Goal: Complete application form: Complete application form

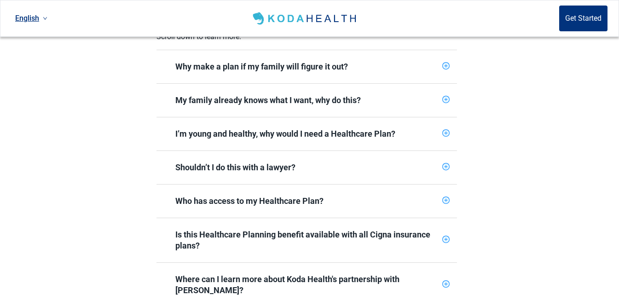
scroll to position [460, 0]
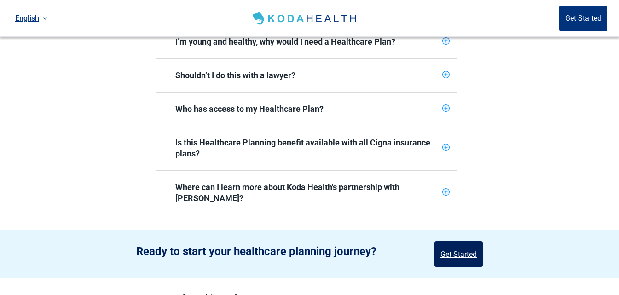
click at [448, 241] on button "Get Started" at bounding box center [458, 254] width 48 height 26
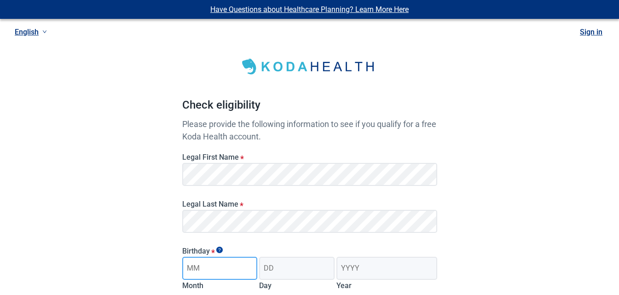
click at [228, 267] on input "Month" at bounding box center [219, 268] width 75 height 23
type input "01"
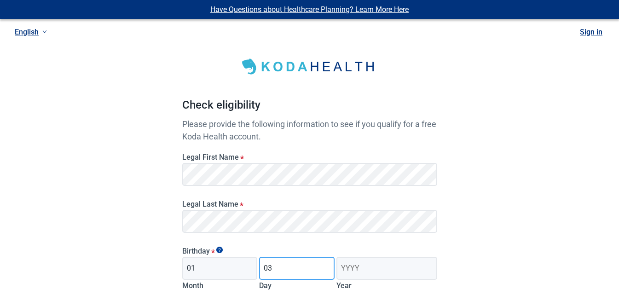
type input "03"
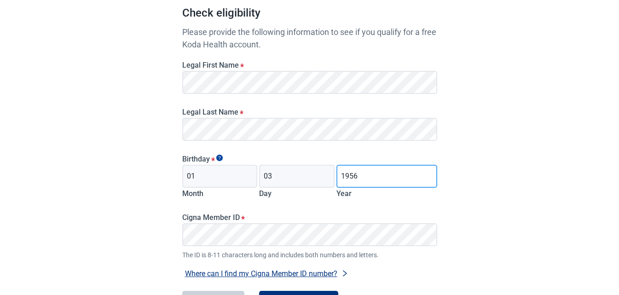
scroll to position [138, 0]
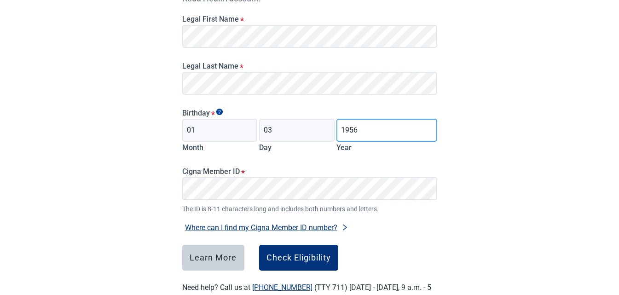
type input "1956"
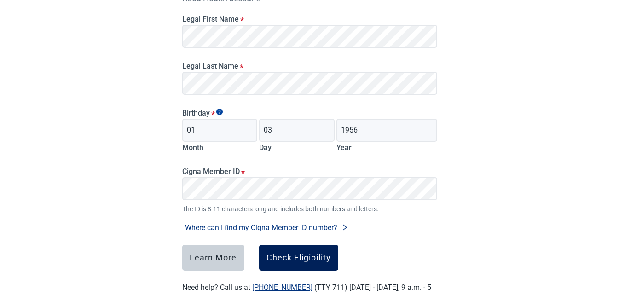
click at [287, 251] on button "Check Eligibility" at bounding box center [298, 258] width 79 height 26
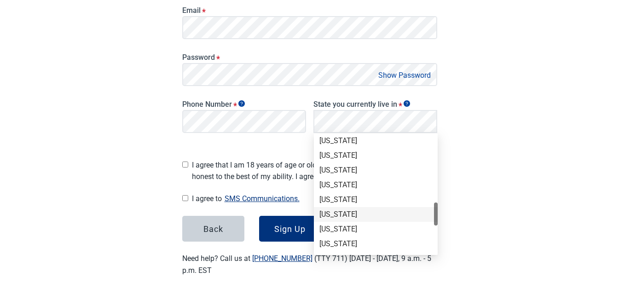
scroll to position [460, 0]
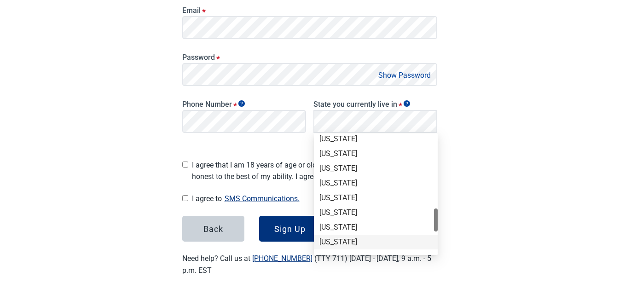
click at [352, 242] on div "[US_STATE]" at bounding box center [375, 242] width 113 height 10
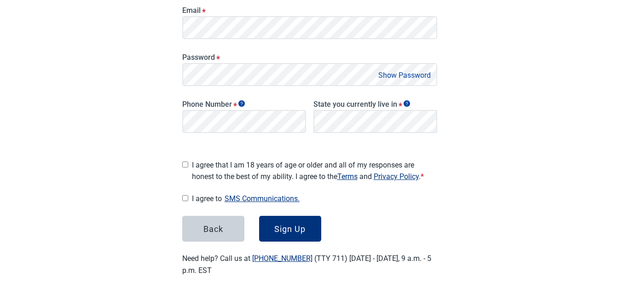
click at [178, 162] on main "Great News! You qualify for a free Koda Health account. Create your account Ple…" at bounding box center [309, 68] width 299 height 460
click at [185, 162] on input "I agree that I am 18 years of age or older and all of my responses are honest t…" at bounding box center [185, 165] width 6 height 6
checkbox input "true"
click at [185, 195] on input "I agree to SMS Communications." at bounding box center [185, 198] width 6 height 6
checkbox input "true"
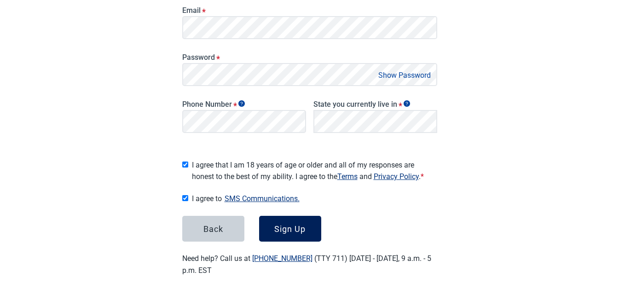
click at [286, 232] on button "Sign Up" at bounding box center [290, 229] width 62 height 26
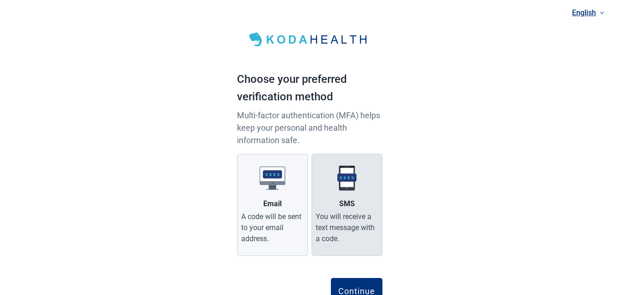
click at [361, 230] on div "You will receive a text message with a code." at bounding box center [347, 227] width 63 height 33
click at [0, 0] on input "SMS You will receive a text message with a code." at bounding box center [0, 0] width 0 height 0
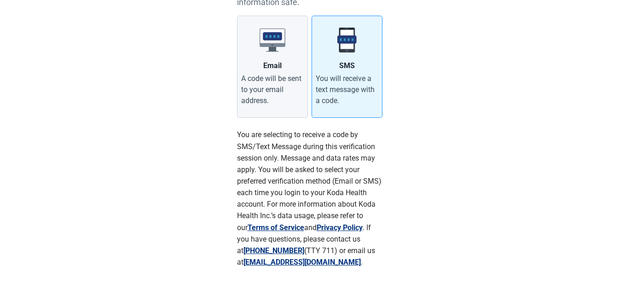
scroll to position [184, 0]
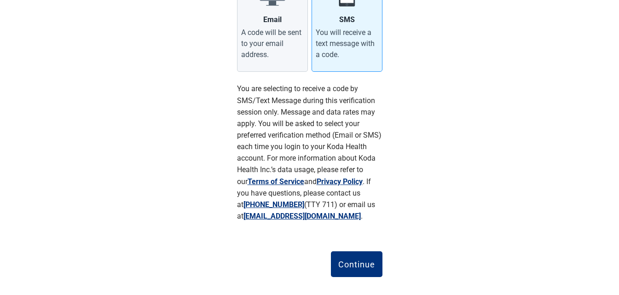
drag, startPoint x: 358, startPoint y: 260, endPoint x: 390, endPoint y: 240, distance: 37.4
click at [358, 260] on div "Continue" at bounding box center [356, 264] width 37 height 9
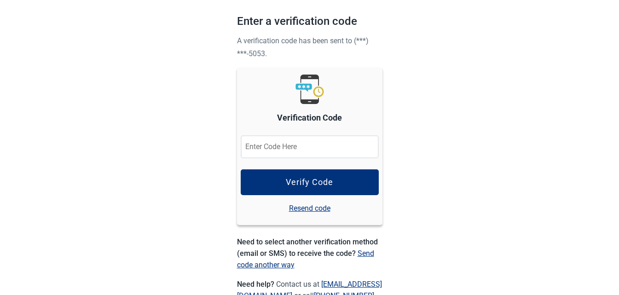
click at [347, 143] on input "Verification Code" at bounding box center [310, 146] width 138 height 23
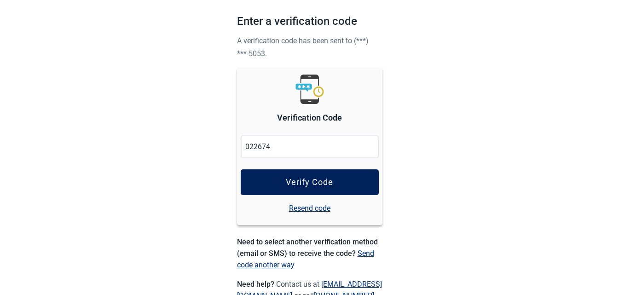
type input "022674"
click at [341, 185] on button "Verify Code" at bounding box center [310, 182] width 138 height 26
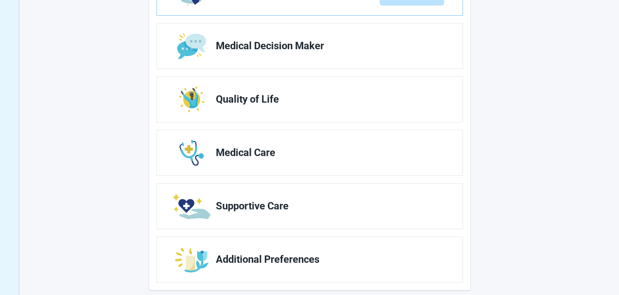
scroll to position [194, 0]
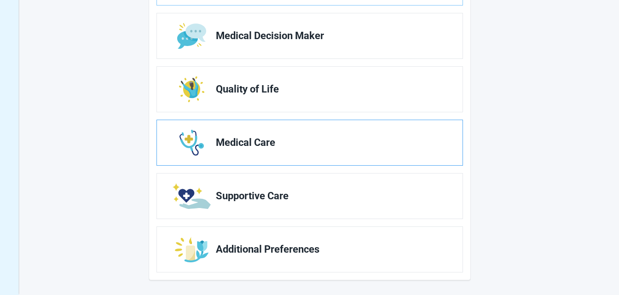
click at [373, 158] on link "Medical Care" at bounding box center [310, 142] width 306 height 45
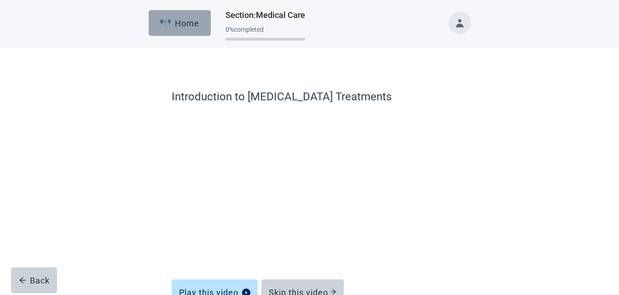
click at [184, 22] on div "Home" at bounding box center [180, 22] width 40 height 9
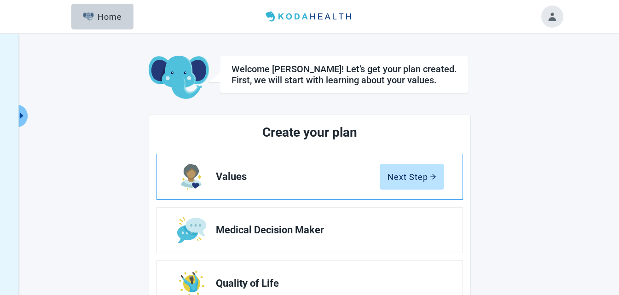
click at [315, 185] on link "Values Next Step" at bounding box center [310, 176] width 306 height 45
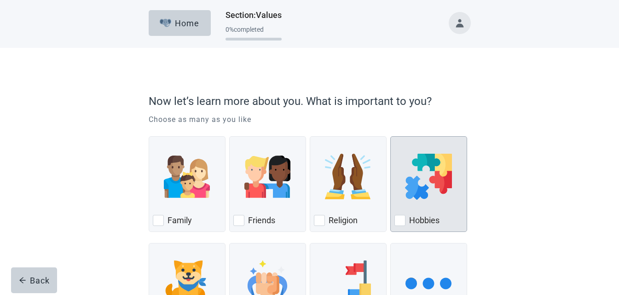
scroll to position [46, 0]
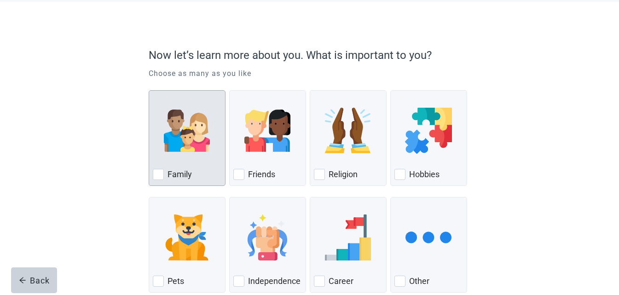
click at [162, 174] on div "Family, checkbox, not checked" at bounding box center [158, 174] width 11 height 11
click at [149, 91] on input "Family" at bounding box center [149, 90] width 0 height 0
checkbox input "true"
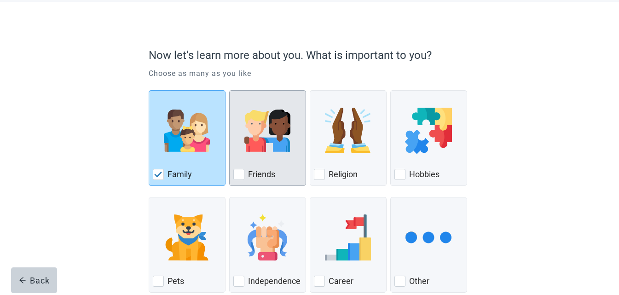
click at [239, 178] on div "Friends, checkbox, not checked" at bounding box center [238, 174] width 11 height 11
click at [230, 91] on input "Friends" at bounding box center [229, 90] width 0 height 0
checkbox input "true"
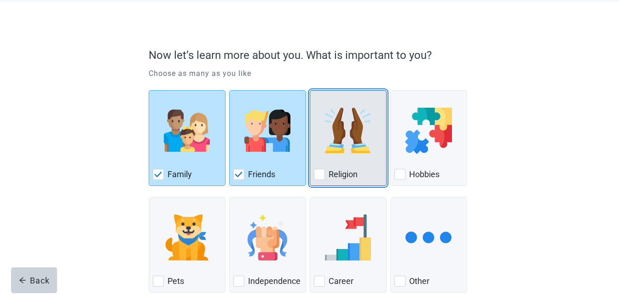
click at [321, 175] on div "Religion, checkbox, not checked" at bounding box center [319, 174] width 11 height 11
click at [310, 91] on input "Religion" at bounding box center [310, 90] width 0 height 0
checkbox input "true"
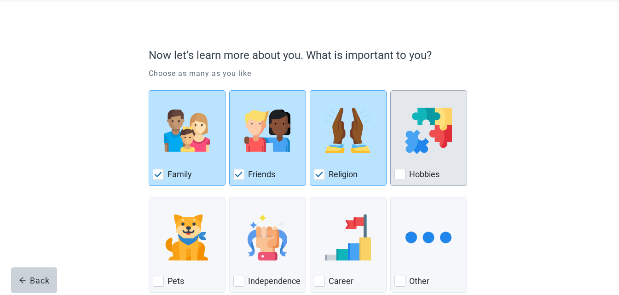
click at [403, 177] on div "Hobbies, checkbox, not checked" at bounding box center [399, 174] width 11 height 11
click at [391, 91] on input "Hobbies" at bounding box center [390, 90] width 0 height 0
checkbox input "true"
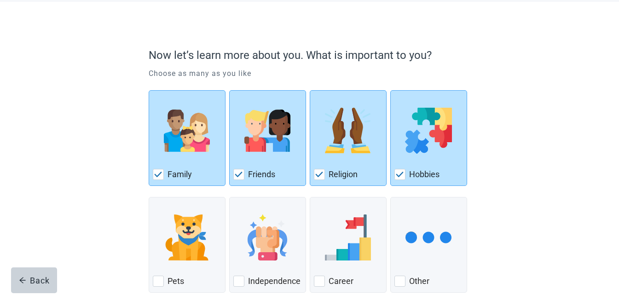
scroll to position [92, 0]
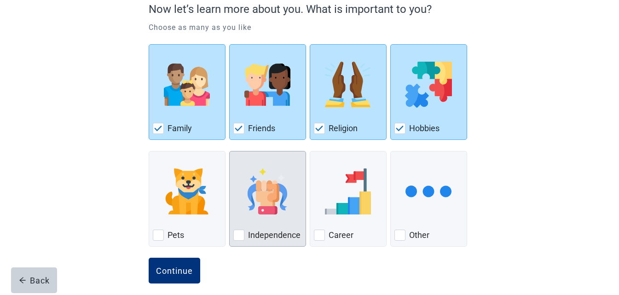
click at [239, 236] on div "Independence, checkbox, not checked" at bounding box center [238, 235] width 11 height 11
click at [230, 151] on input "Independence" at bounding box center [229, 151] width 0 height 0
checkbox input "true"
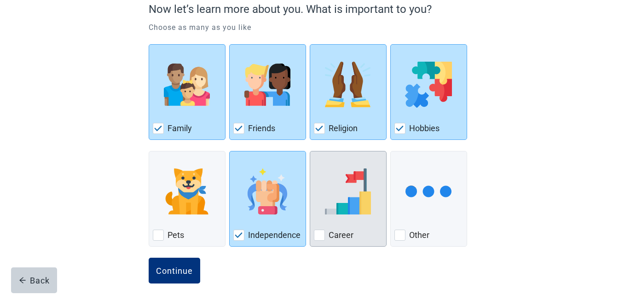
click at [322, 237] on div "Career, checkbox, not checked" at bounding box center [319, 235] width 11 height 11
click at [310, 151] on input "Career" at bounding box center [310, 151] width 0 height 0
checkbox input "true"
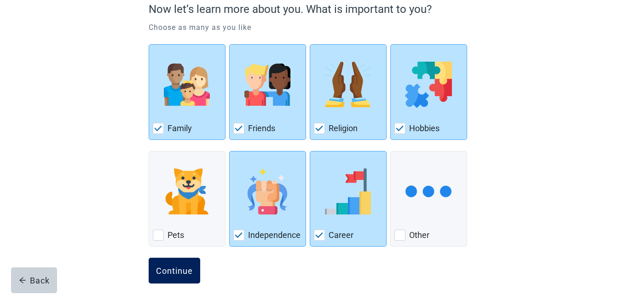
click at [186, 275] on div "Continue" at bounding box center [174, 270] width 37 height 9
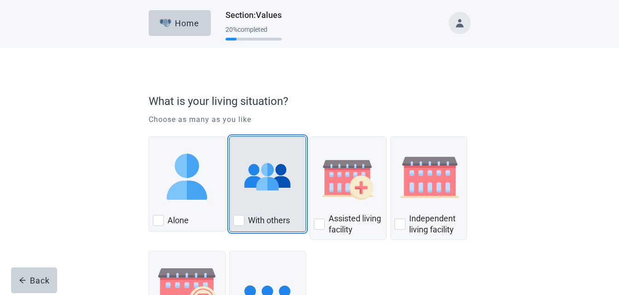
click at [236, 224] on div "With Others, checkbox, not checked" at bounding box center [238, 220] width 11 height 11
click at [230, 137] on input "With others" at bounding box center [229, 136] width 0 height 0
checkbox input "true"
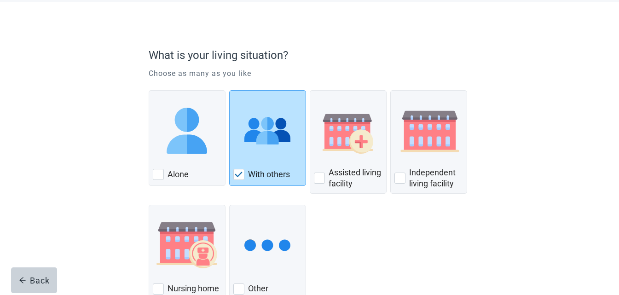
scroll to position [92, 0]
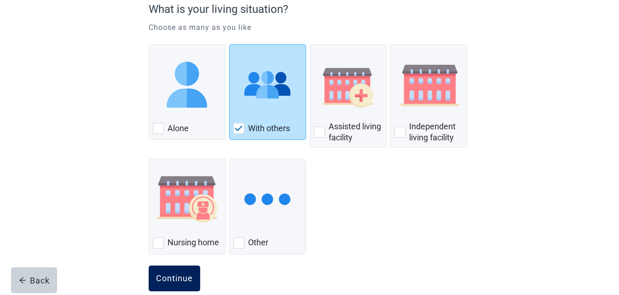
click at [167, 275] on div "Continue" at bounding box center [174, 278] width 37 height 9
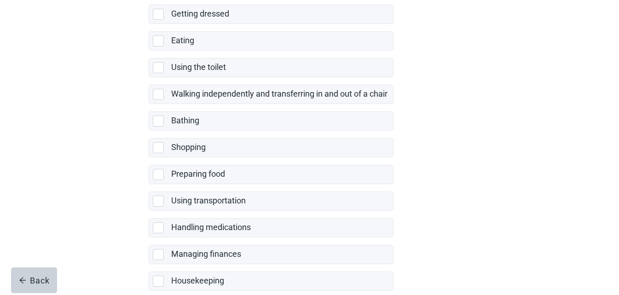
scroll to position [184, 0]
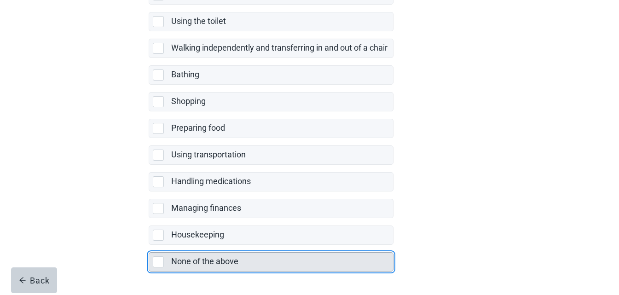
click at [159, 268] on div "None of the above" at bounding box center [271, 262] width 244 height 18
click at [149, 245] on input "None of the above" at bounding box center [149, 245] width 0 height 0
checkbox input "true"
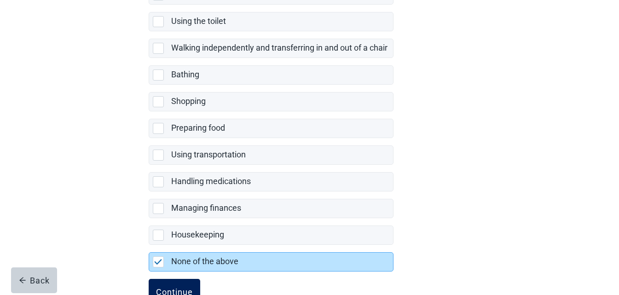
click at [172, 285] on button "Continue" at bounding box center [175, 292] width 52 height 26
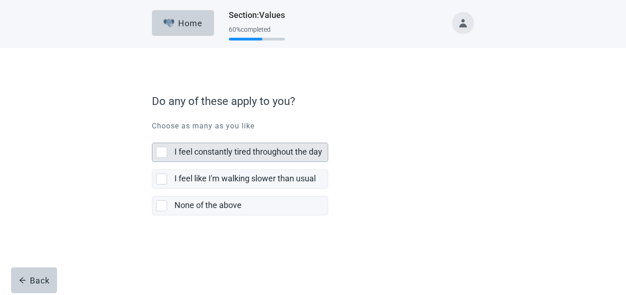
click at [161, 152] on div "I feel constantly tired throughout the day, checkbox, not selected" at bounding box center [161, 152] width 11 height 11
click at [152, 136] on input "I feel constantly tired throughout the day" at bounding box center [152, 135] width 0 height 0
checkbox input "true"
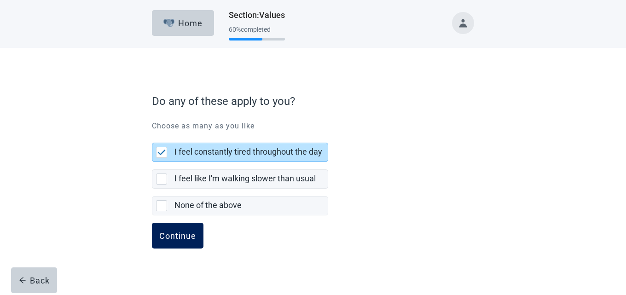
click at [175, 242] on button "Continue" at bounding box center [178, 236] width 52 height 26
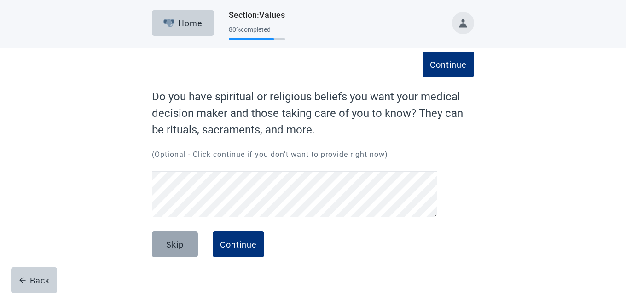
click at [177, 252] on button "Skip" at bounding box center [175, 244] width 46 height 26
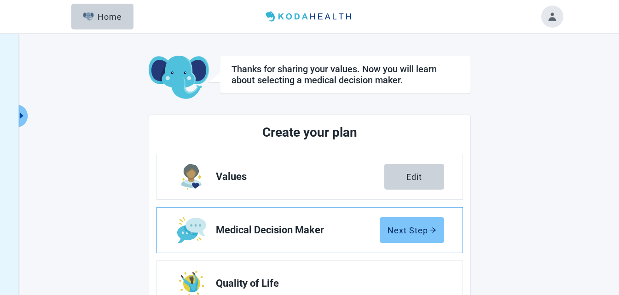
click at [406, 240] on button "Next Step" at bounding box center [412, 230] width 64 height 26
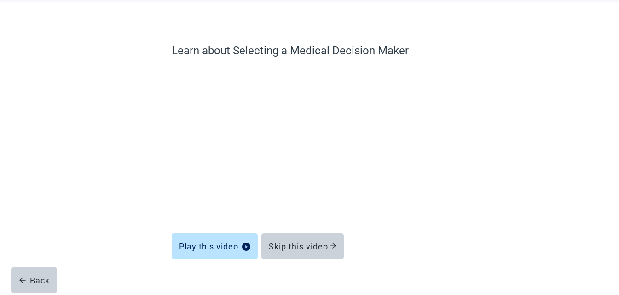
scroll to position [60, 0]
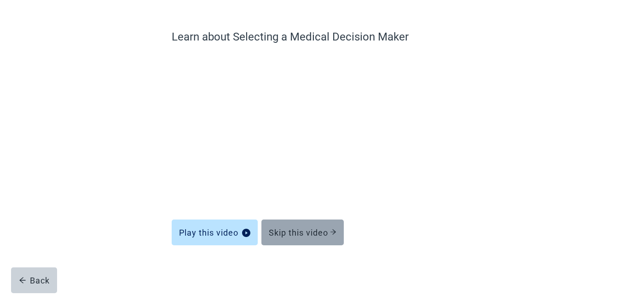
click at [324, 238] on button "Skip this video" at bounding box center [302, 233] width 82 height 26
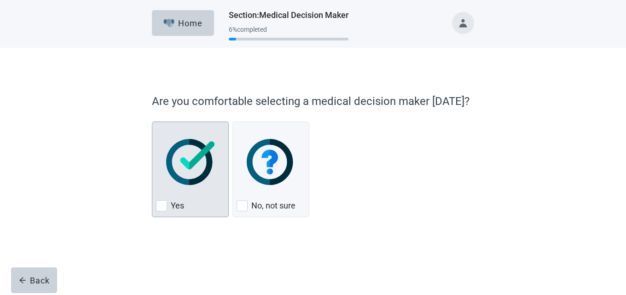
click at [162, 208] on div "Yes, checkbox, not checked" at bounding box center [161, 205] width 11 height 11
click at [152, 122] on input "Yes" at bounding box center [152, 121] width 0 height 0
checkbox input "true"
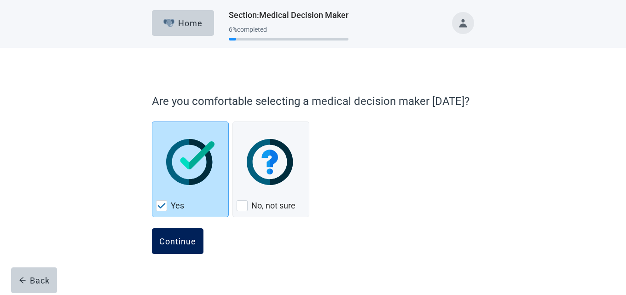
click at [184, 240] on div "Continue" at bounding box center [177, 241] width 37 height 9
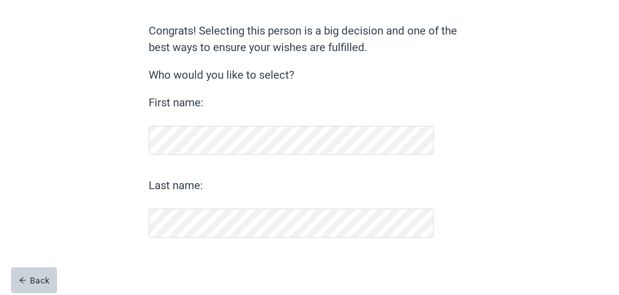
scroll to position [66, 0]
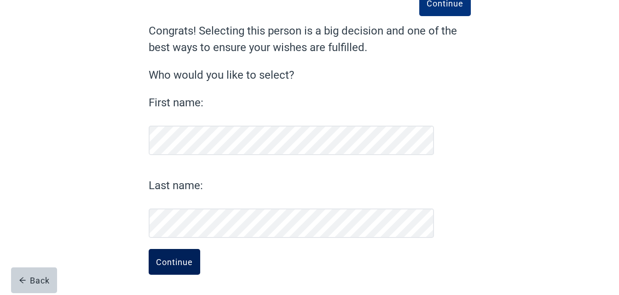
click at [187, 264] on div "Continue" at bounding box center [174, 261] width 37 height 9
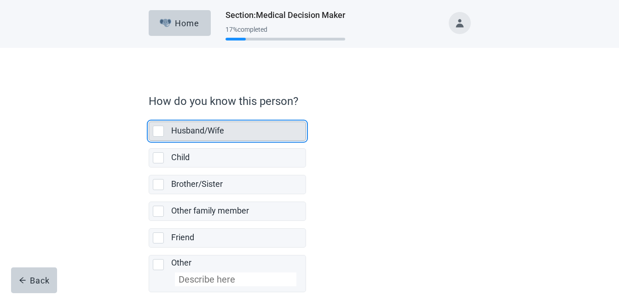
click at [160, 132] on div "Husband/Wife, checkbox, not selected" at bounding box center [158, 131] width 11 height 11
click at [149, 115] on input "Husband/Wife" at bounding box center [149, 114] width 0 height 0
checkbox input "true"
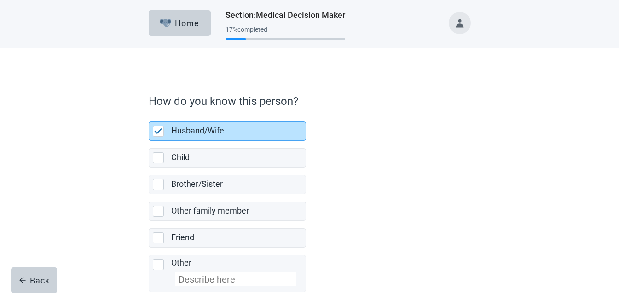
scroll to position [46, 0]
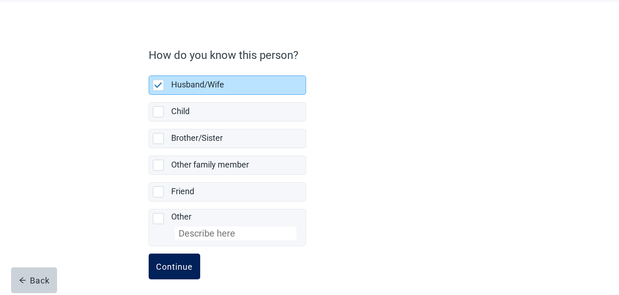
click at [172, 262] on div "Continue" at bounding box center [174, 266] width 37 height 9
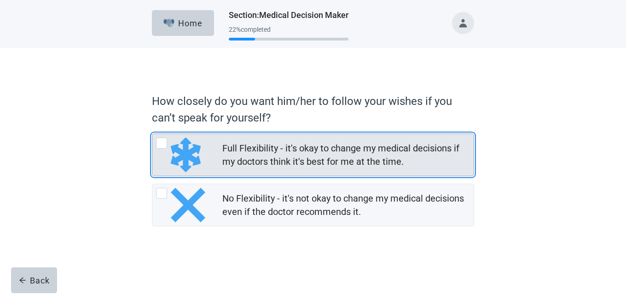
click at [161, 144] on div "Full Flexibility - it's okay to change my medical decisions if my doctors think…" at bounding box center [161, 143] width 11 height 11
click at [152, 134] on input "Full Flexibility - it's okay to change my medical decisions if my doctors think…" at bounding box center [152, 133] width 0 height 0
radio input "true"
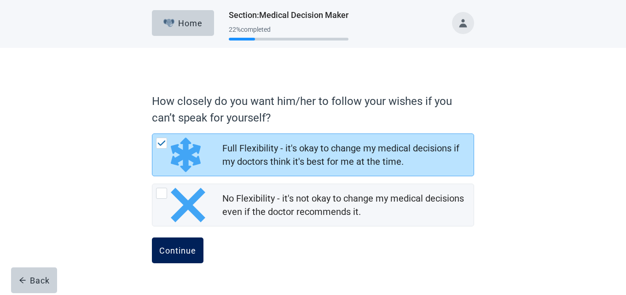
click at [176, 251] on div "Continue" at bounding box center [177, 250] width 37 height 9
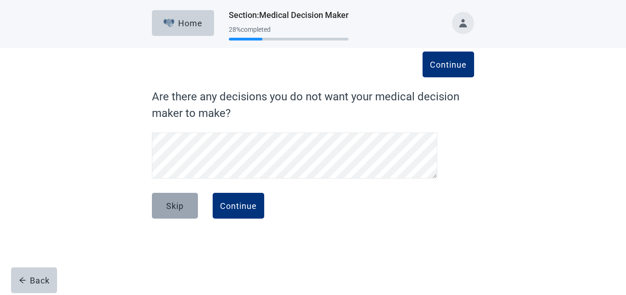
click at [175, 208] on div "Skip" at bounding box center [174, 205] width 17 height 9
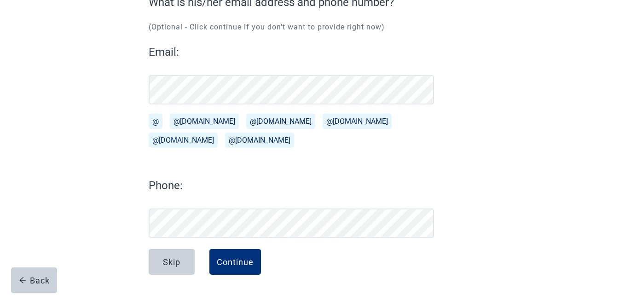
scroll to position [48, 0]
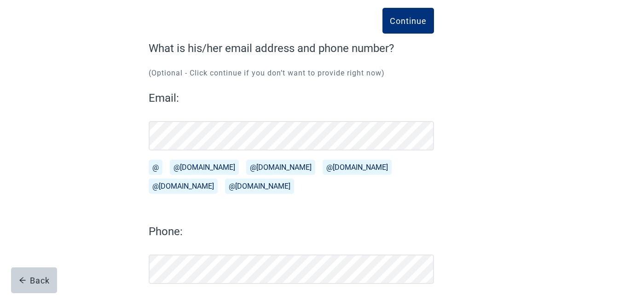
click at [200, 171] on button "@[DOMAIN_NAME]" at bounding box center [204, 167] width 69 height 15
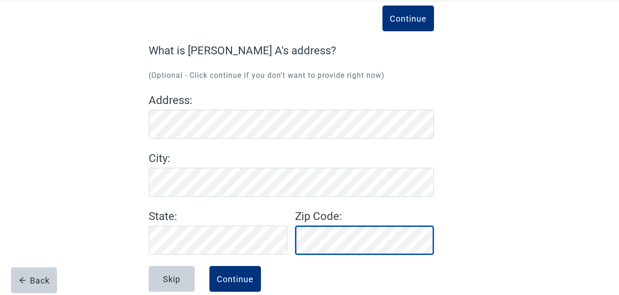
scroll to position [63, 0]
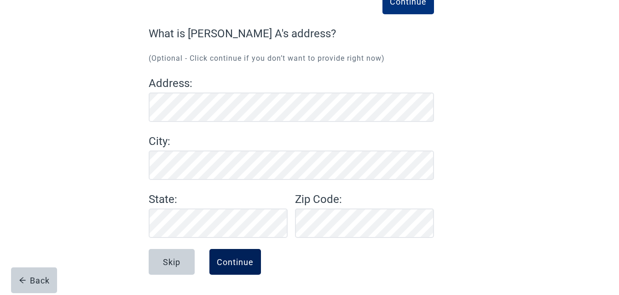
click at [230, 266] on div "Continue" at bounding box center [235, 261] width 37 height 9
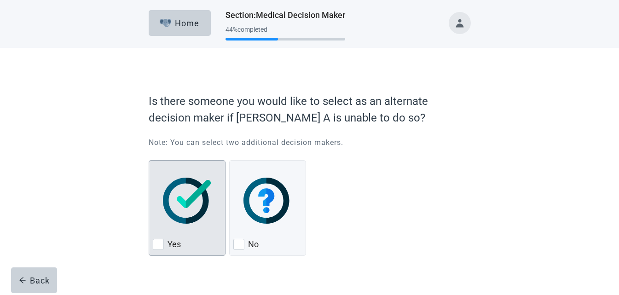
click at [162, 243] on div "Yes, checkbox, not checked" at bounding box center [158, 244] width 11 height 11
click at [149, 161] on input "Yes" at bounding box center [149, 160] width 0 height 0
checkbox input "true"
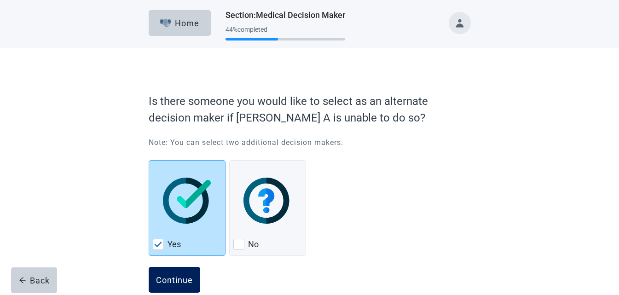
drag, startPoint x: 177, startPoint y: 280, endPoint x: 170, endPoint y: 277, distance: 8.0
click at [175, 278] on div "Continue" at bounding box center [174, 279] width 37 height 9
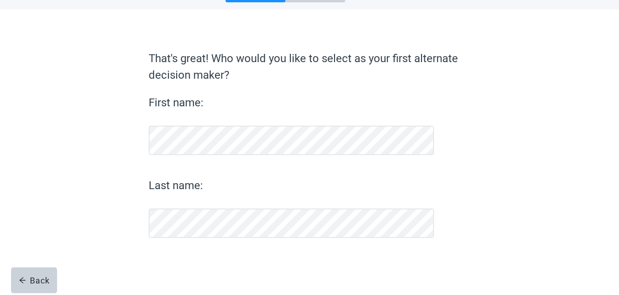
scroll to position [38, 0]
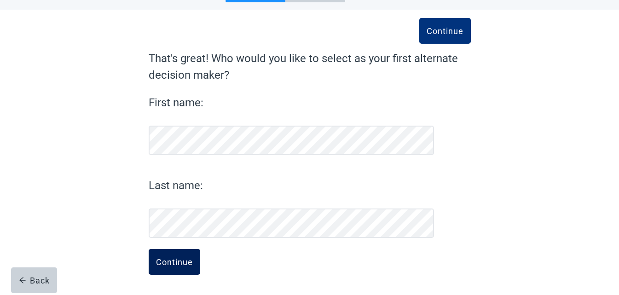
click at [184, 260] on div "Continue" at bounding box center [174, 261] width 37 height 9
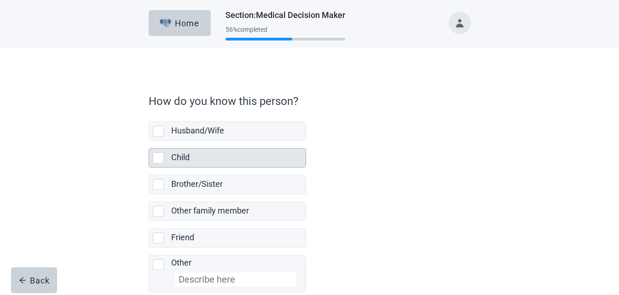
click at [159, 161] on div "Child, checkbox, not selected" at bounding box center [158, 157] width 11 height 11
click at [149, 141] on input "Child" at bounding box center [149, 141] width 0 height 0
checkbox input "true"
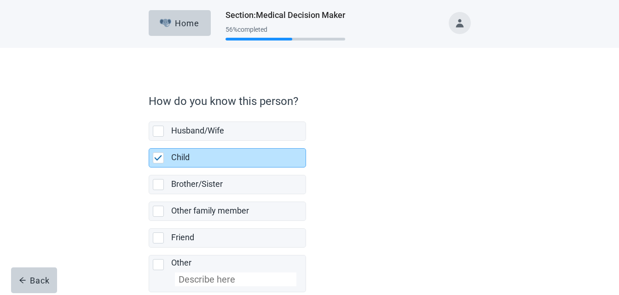
scroll to position [46, 0]
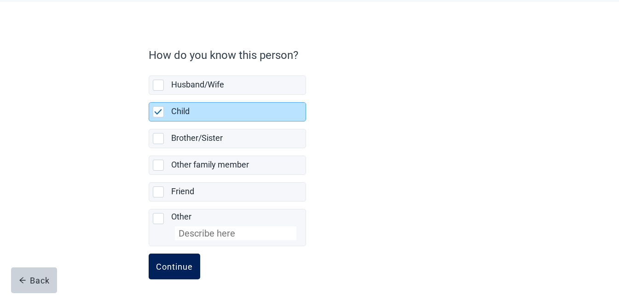
click at [171, 279] on button "Continue" at bounding box center [175, 267] width 52 height 26
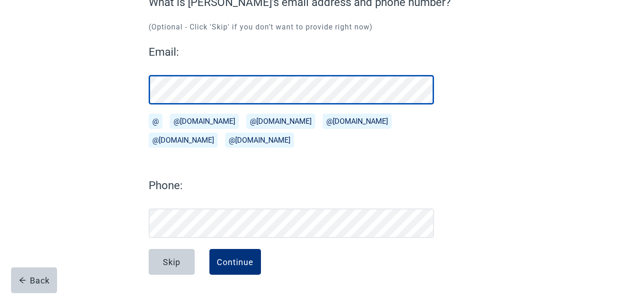
scroll to position [94, 0]
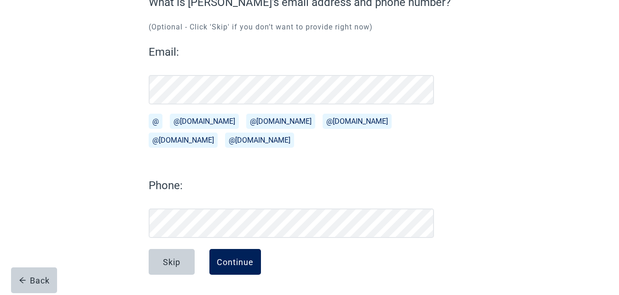
click at [235, 258] on div "Continue" at bounding box center [235, 261] width 37 height 9
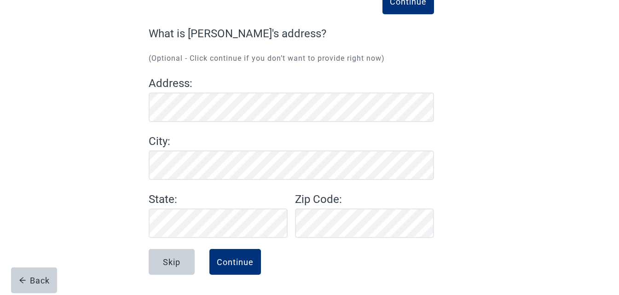
scroll to position [63, 0]
click at [242, 268] on button "Continue" at bounding box center [235, 262] width 52 height 26
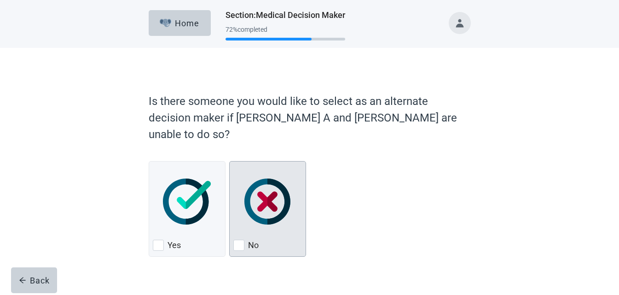
click at [243, 247] on div "No, checkbox, not checked" at bounding box center [238, 245] width 11 height 11
click at [230, 162] on input "No" at bounding box center [229, 161] width 0 height 0
checkbox input "true"
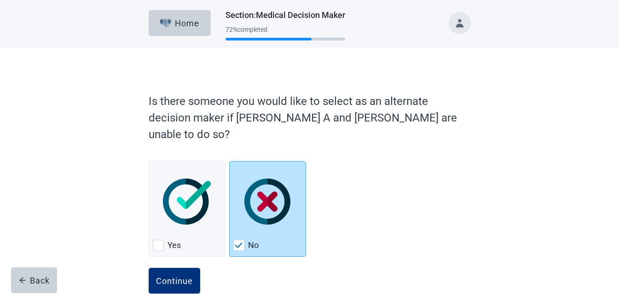
scroll to position [19, 0]
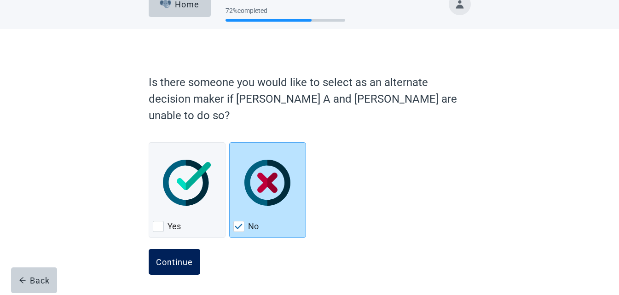
click at [166, 268] on button "Continue" at bounding box center [175, 262] width 52 height 26
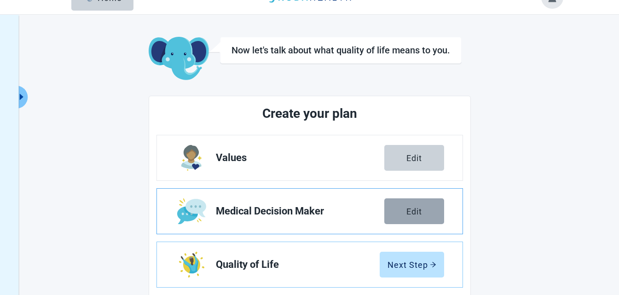
click at [433, 215] on button "Edit" at bounding box center [414, 211] width 60 height 26
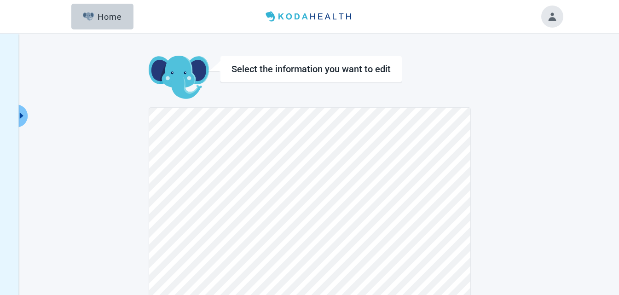
scroll to position [46, 0]
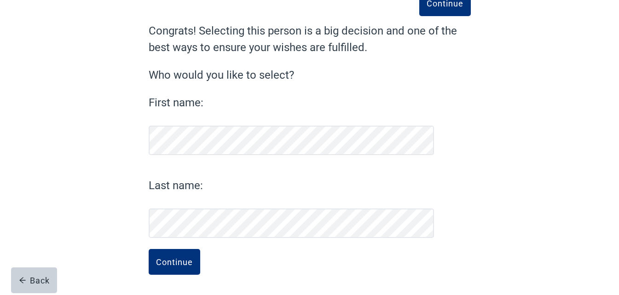
scroll to position [66, 0]
click at [183, 264] on div "Continue" at bounding box center [174, 261] width 37 height 9
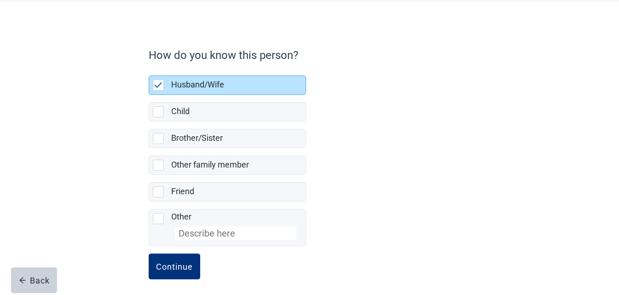
scroll to position [51, 0]
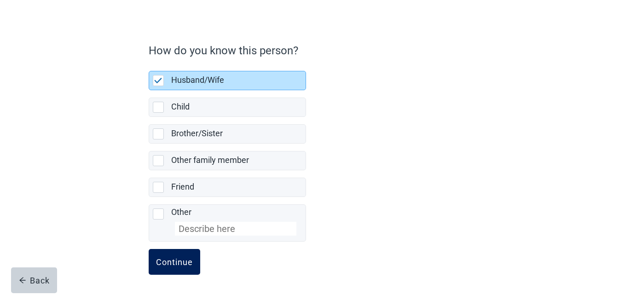
click at [176, 266] on div "Continue" at bounding box center [174, 261] width 37 height 9
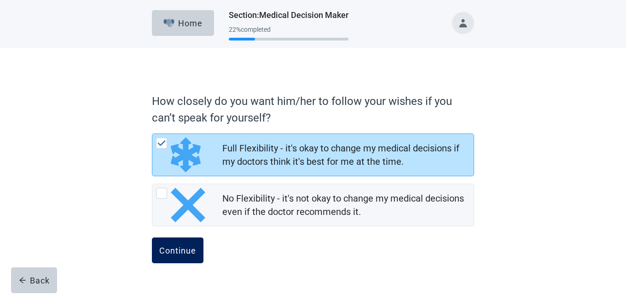
click at [191, 250] on div "Continue" at bounding box center [177, 250] width 37 height 9
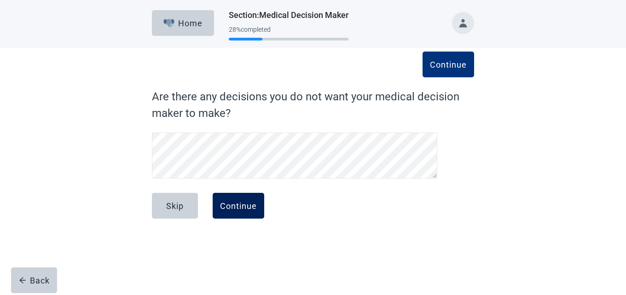
click at [238, 209] on div "Continue" at bounding box center [238, 205] width 37 height 9
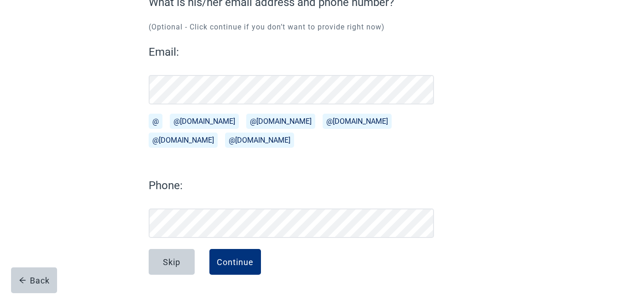
scroll to position [94, 0]
click at [240, 254] on button "Continue" at bounding box center [235, 262] width 52 height 26
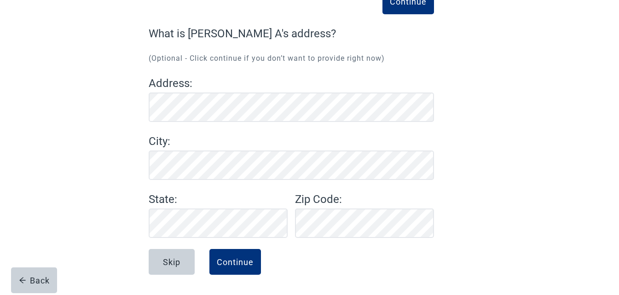
scroll to position [63, 0]
click at [242, 261] on div "Continue" at bounding box center [235, 261] width 37 height 9
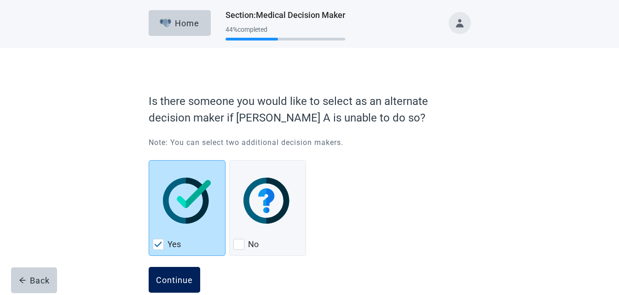
click at [180, 278] on div "Continue" at bounding box center [174, 279] width 37 height 9
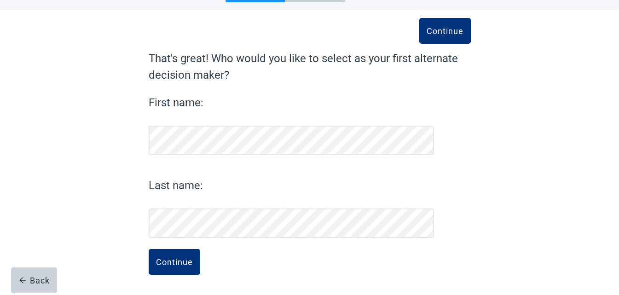
scroll to position [38, 0]
click at [167, 260] on div "Continue" at bounding box center [174, 261] width 37 height 9
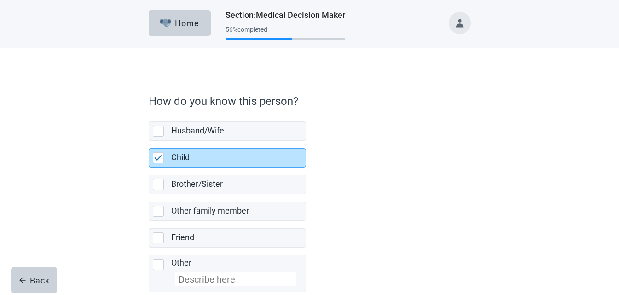
scroll to position [51, 0]
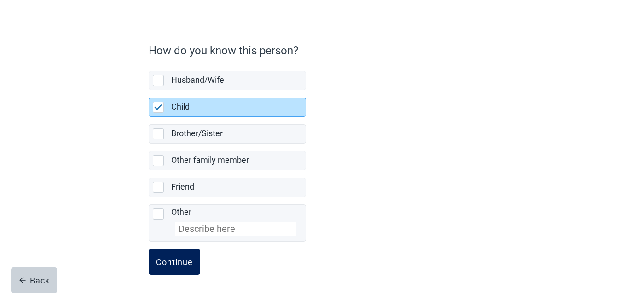
click at [177, 266] on div "Continue" at bounding box center [174, 261] width 37 height 9
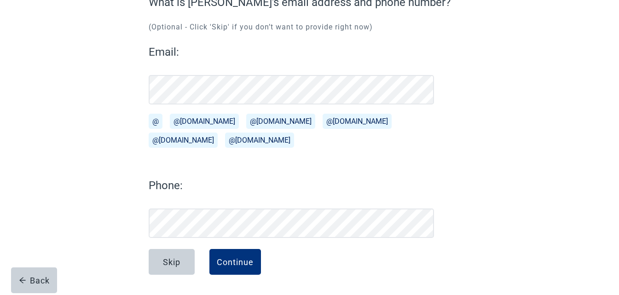
scroll to position [94, 0]
click at [228, 263] on div "Continue" at bounding box center [235, 261] width 37 height 9
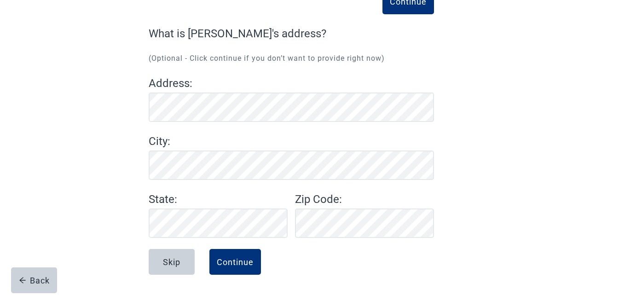
scroll to position [63, 0]
click at [238, 266] on div "Continue" at bounding box center [235, 261] width 37 height 9
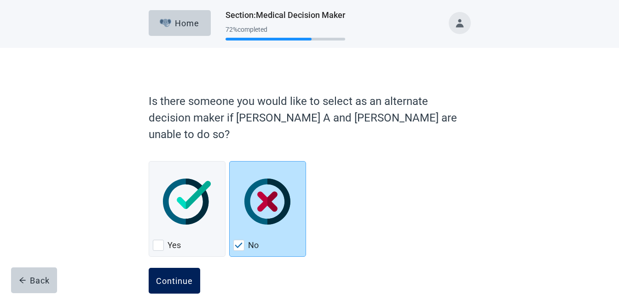
click at [179, 277] on div "Continue" at bounding box center [174, 280] width 37 height 9
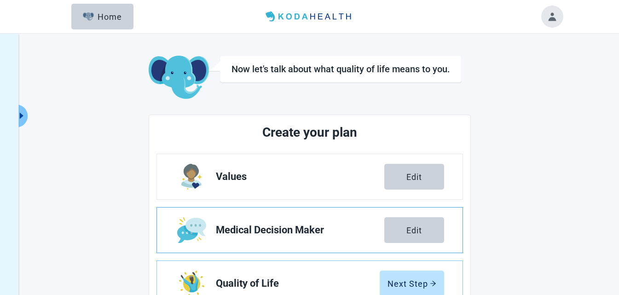
scroll to position [46, 0]
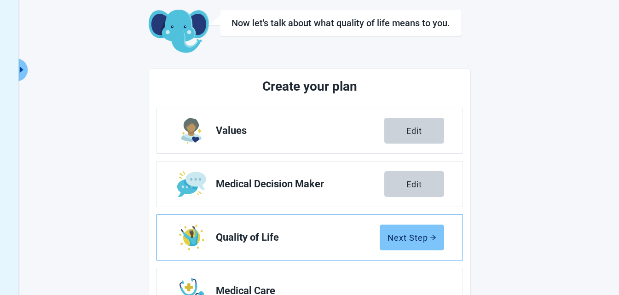
click at [412, 243] on button "Next Step" at bounding box center [412, 238] width 64 height 26
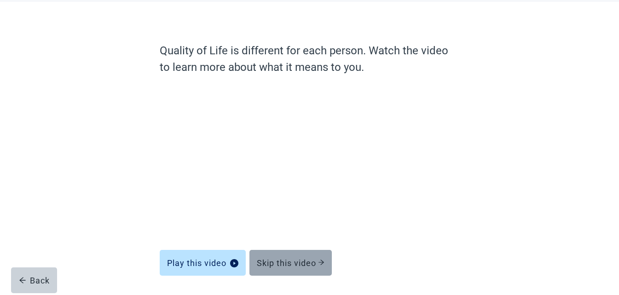
click at [293, 264] on div "Skip this video" at bounding box center [291, 262] width 68 height 9
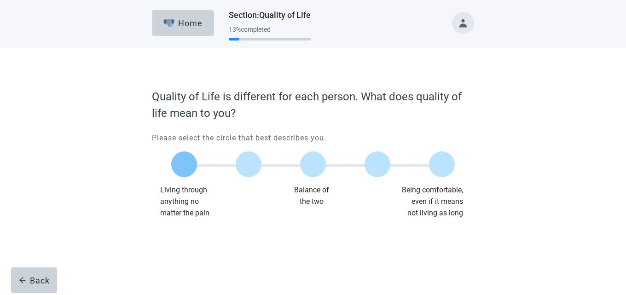
click at [191, 162] on label "Main content" at bounding box center [184, 164] width 26 height 26
click at [184, 164] on input "Quality of life scale: 0 out of 100. Living through anything no matter what" at bounding box center [184, 164] width 0 height 0
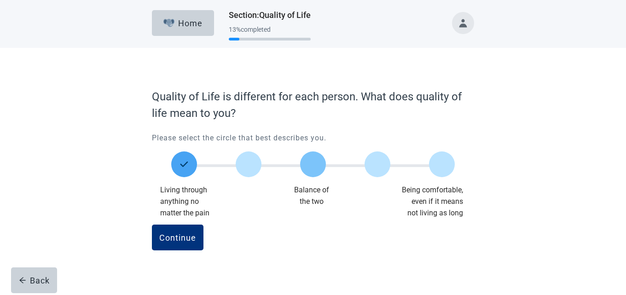
click at [309, 166] on label "Main content" at bounding box center [313, 164] width 26 height 26
click at [313, 164] on input "Quality of life scale: 50 out of 100. Balance of the two" at bounding box center [313, 164] width 0 height 0
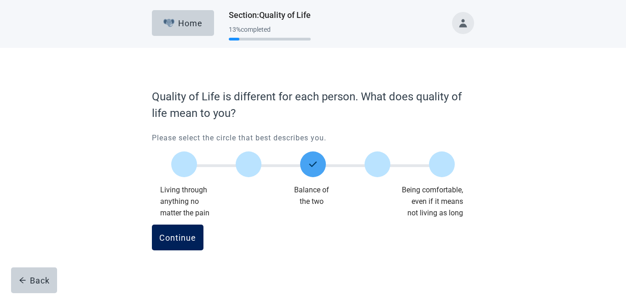
click at [172, 239] on div "Continue" at bounding box center [177, 237] width 37 height 9
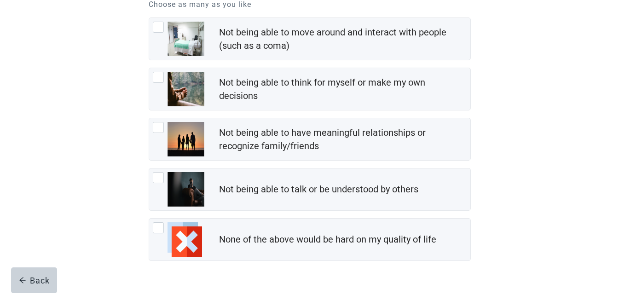
scroll to position [92, 0]
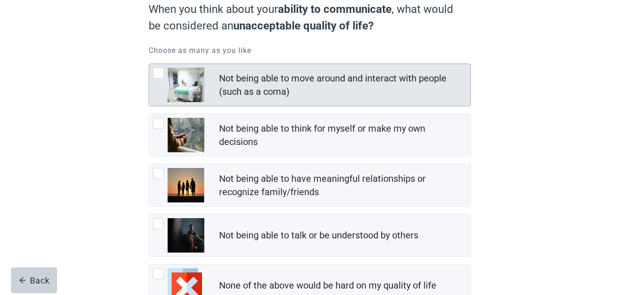
click at [160, 76] on div "Not being able to move around and interact with people (such as a coma), checkb…" at bounding box center [158, 73] width 11 height 11
click at [149, 64] on input "Not being able to move around and interact with people (such as a coma)" at bounding box center [149, 64] width 0 height 0
checkbox input "true"
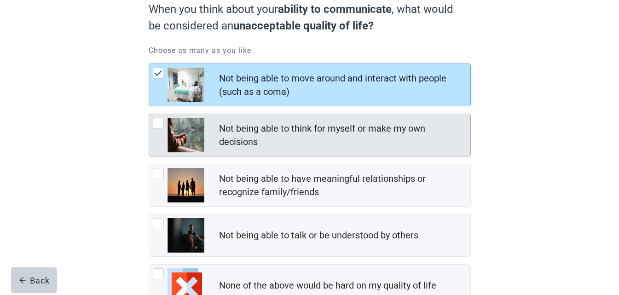
click at [159, 126] on div "Not being able to think for myself or make my own decisions, checkbox, not chec…" at bounding box center [158, 123] width 11 height 11
click at [149, 114] on input "Not being able to think for myself or make my own decisions" at bounding box center [149, 114] width 0 height 0
checkbox input "true"
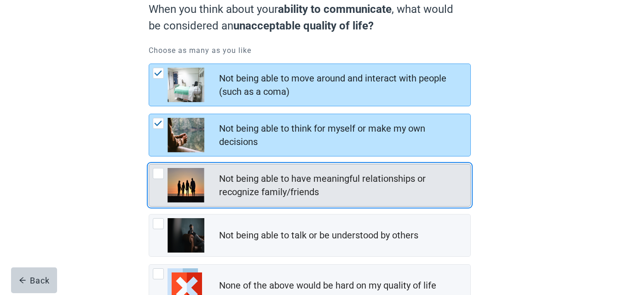
click at [159, 174] on div "Not being able to have meaningful relationships or recognize family/friends, ch…" at bounding box center [158, 173] width 11 height 11
click at [149, 164] on input "Not being able to have meaningful relationships or recognize family/friends" at bounding box center [149, 164] width 0 height 0
checkbox input "true"
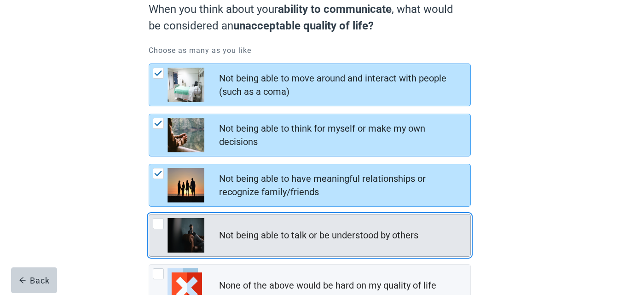
click at [157, 223] on div "Not being able to talk or be understood by others, checkbox, not checked" at bounding box center [158, 223] width 11 height 11
click at [149, 214] on input "Not being able to talk or be understood by others" at bounding box center [149, 214] width 0 height 0
checkbox input "true"
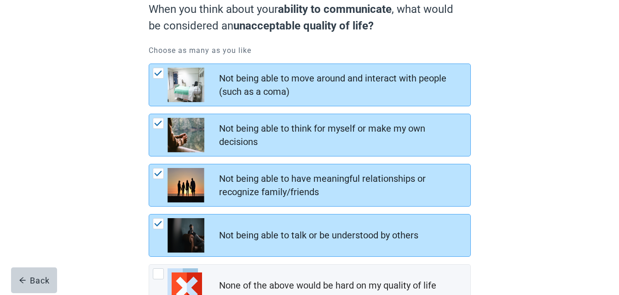
scroll to position [138, 0]
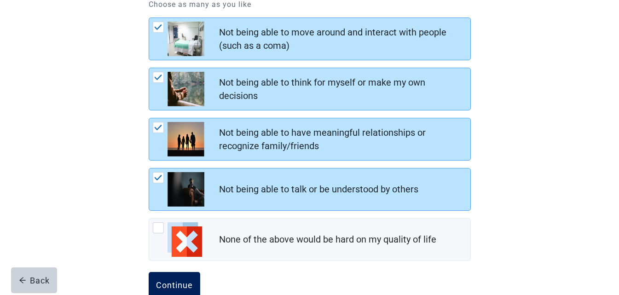
click at [183, 283] on div "Continue" at bounding box center [174, 284] width 37 height 9
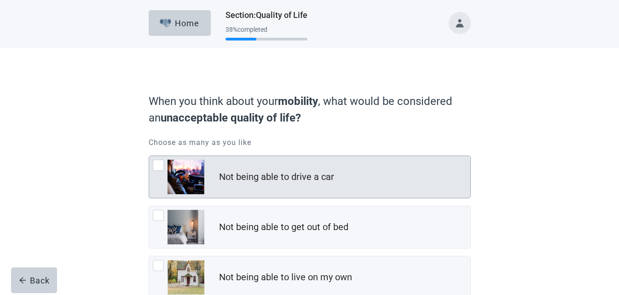
click at [159, 166] on div "Not being able to drive a car, checkbox, not checked" at bounding box center [158, 165] width 11 height 11
click at [149, 156] on input "Not being able to drive a car" at bounding box center [149, 156] width 0 height 0
checkbox input "true"
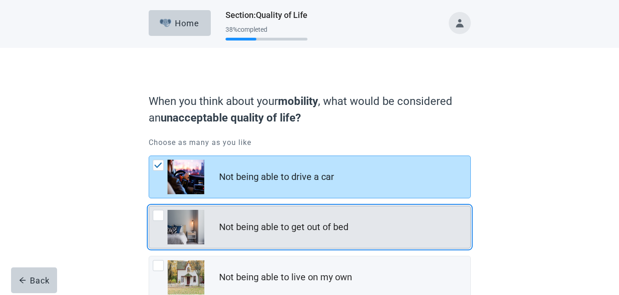
click at [160, 216] on div "Not being able to get out of bed, checkbox, not checked" at bounding box center [158, 215] width 11 height 11
click at [149, 206] on input "Not being able to get out of bed" at bounding box center [149, 206] width 0 height 0
checkbox input "true"
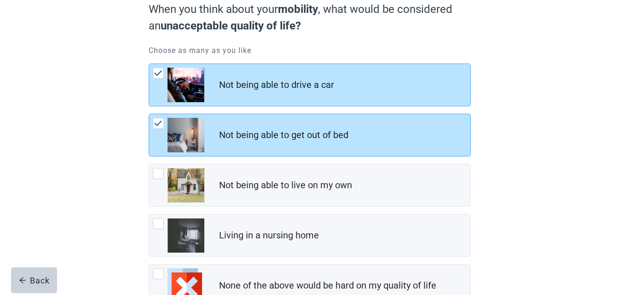
scroll to position [138, 0]
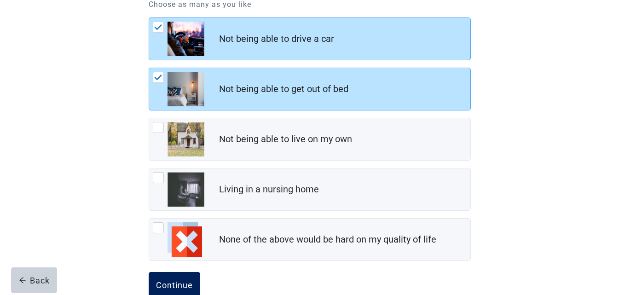
click at [172, 278] on button "Continue" at bounding box center [175, 285] width 52 height 26
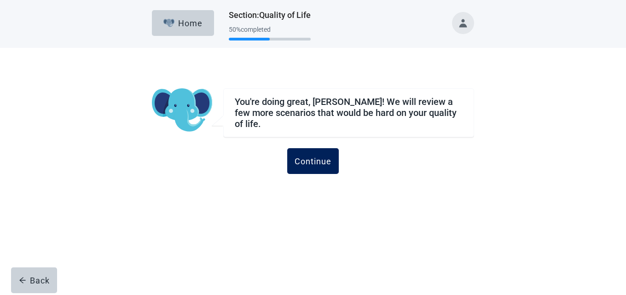
click at [327, 159] on div "Continue" at bounding box center [313, 160] width 37 height 9
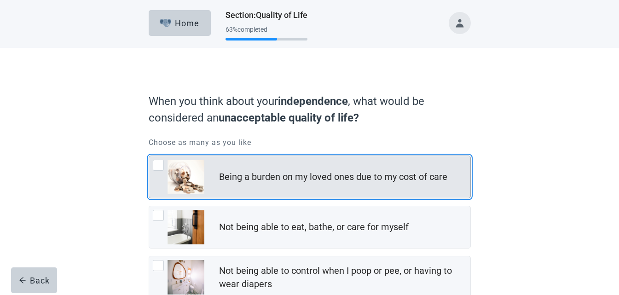
click at [161, 166] on div "Being a burden on my loved ones due to my cost of care, checkbox, not checked" at bounding box center [158, 165] width 11 height 11
click at [149, 156] on input "Being a burden on my loved ones due to my cost of care" at bounding box center [149, 156] width 0 height 0
checkbox input "true"
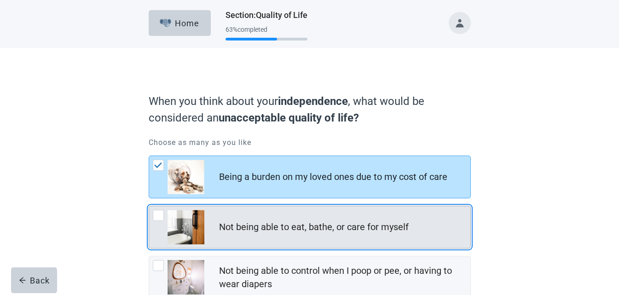
click at [160, 217] on div "Not being able to eat, bathe, or care for myself, checkbox, not checked" at bounding box center [158, 215] width 11 height 11
click at [149, 206] on input "Not being able to eat, bathe, or care for myself" at bounding box center [149, 206] width 0 height 0
checkbox input "true"
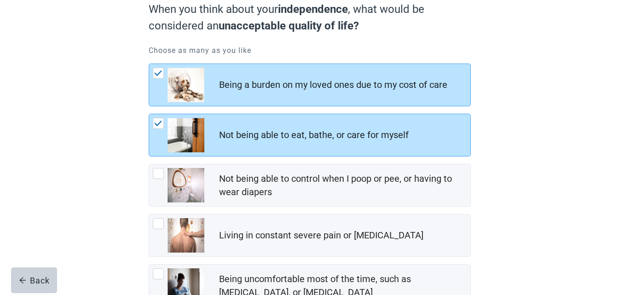
scroll to position [138, 0]
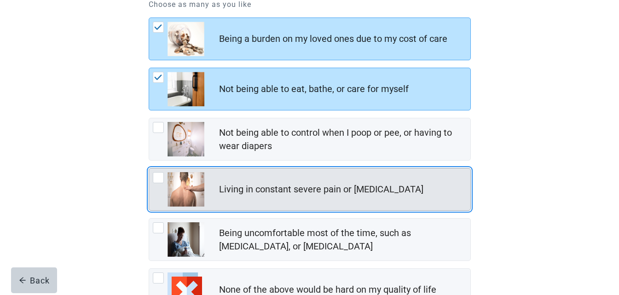
click at [159, 176] on div "Living in constant severe pain or shortness of breath, checkbox, not checked" at bounding box center [158, 177] width 11 height 11
click at [149, 168] on input "Living in constant severe pain or [MEDICAL_DATA]" at bounding box center [149, 168] width 0 height 0
checkbox input "true"
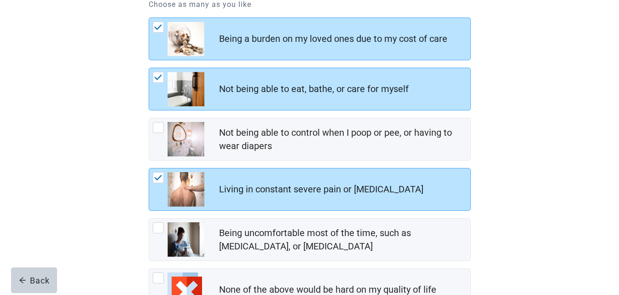
scroll to position [184, 0]
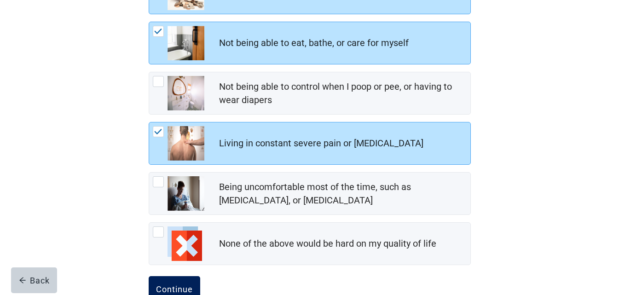
click at [173, 283] on button "Continue" at bounding box center [175, 289] width 52 height 26
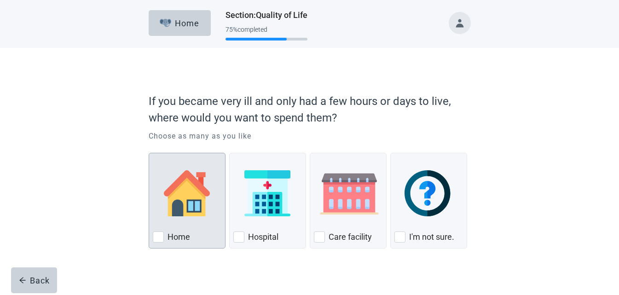
click at [162, 237] on div "Home, checkbox, not checked" at bounding box center [158, 236] width 11 height 11
click at [149, 153] on input "Home" at bounding box center [149, 153] width 0 height 0
checkbox input "true"
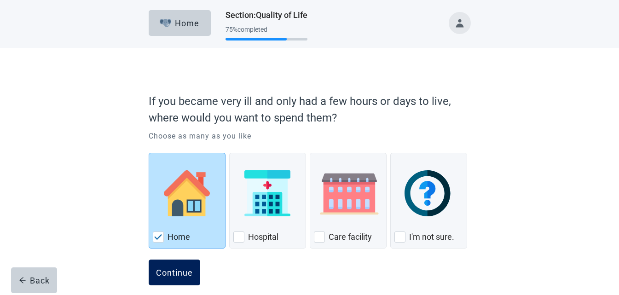
click at [179, 275] on div "Continue" at bounding box center [174, 272] width 37 height 9
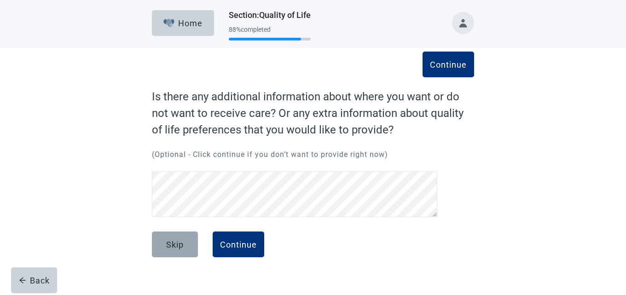
click at [172, 245] on div "Skip" at bounding box center [174, 244] width 17 height 9
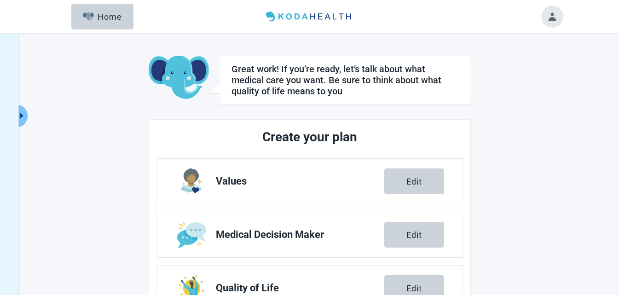
scroll to position [92, 0]
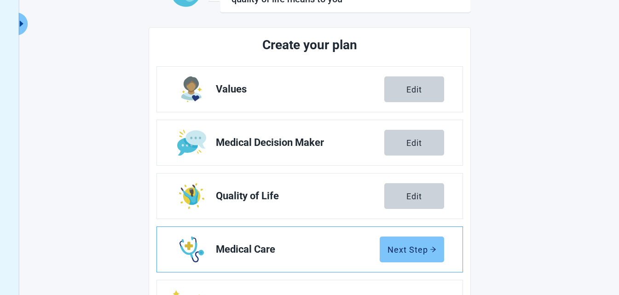
click at [435, 248] on icon "arrow-right" at bounding box center [433, 249] width 6 height 6
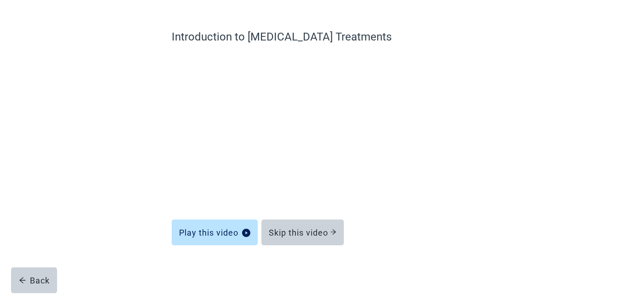
scroll to position [60, 0]
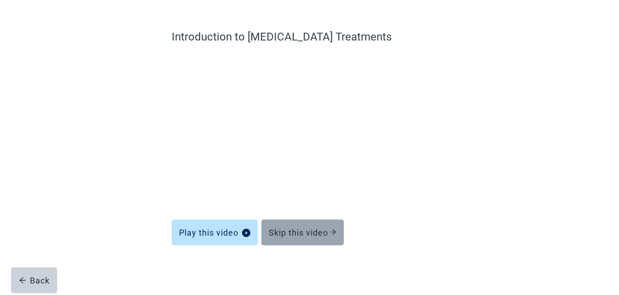
click at [294, 229] on div "Skip this video" at bounding box center [303, 232] width 68 height 9
click at [295, 236] on div "Skip this video" at bounding box center [303, 232] width 68 height 9
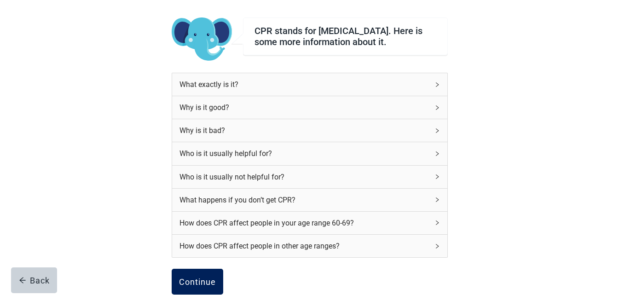
click at [209, 286] on div "Continue" at bounding box center [197, 281] width 37 height 9
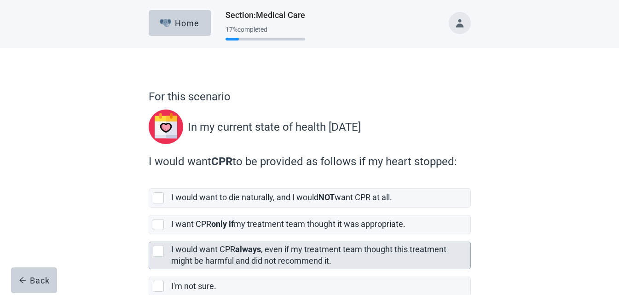
scroll to position [46, 0]
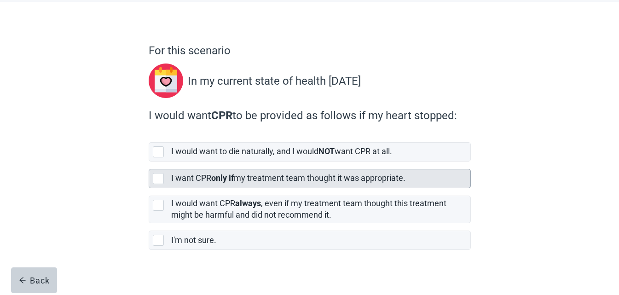
click at [159, 176] on div "[object Object], checkbox, not selected" at bounding box center [158, 178] width 11 height 11
click at [149, 162] on input "I want CPR only if my treatment team thought it was appropriate." at bounding box center [149, 162] width 0 height 0
checkbox input "true"
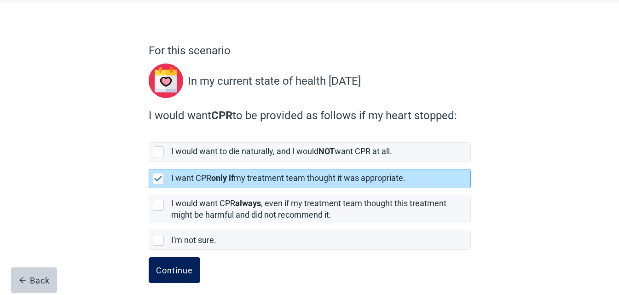
click at [170, 277] on button "Continue" at bounding box center [175, 270] width 52 height 26
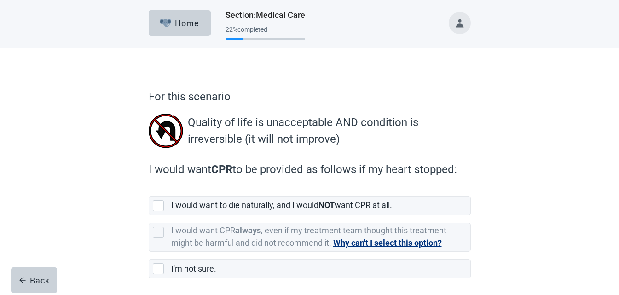
scroll to position [37, 0]
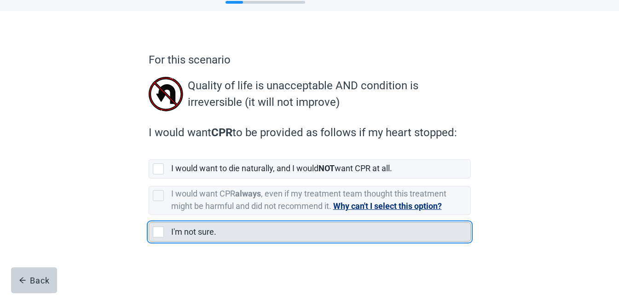
click at [158, 234] on div "I'm not sure., checkbox, not selected" at bounding box center [158, 231] width 11 height 11
click at [149, 215] on input "I'm not sure." at bounding box center [149, 215] width 0 height 0
checkbox input "true"
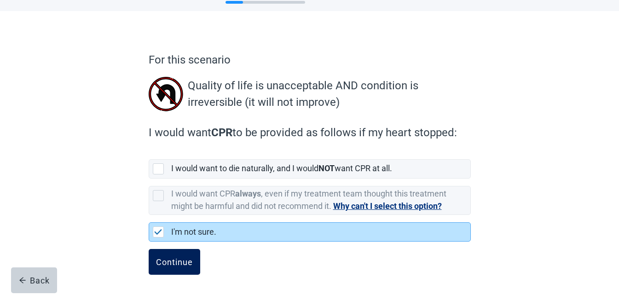
click at [162, 259] on div "Continue" at bounding box center [174, 261] width 37 height 9
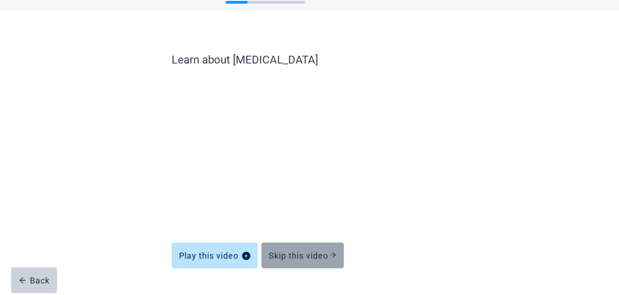
click at [316, 257] on div "Skip this video" at bounding box center [303, 255] width 68 height 9
click at [305, 256] on div "Skip this video" at bounding box center [303, 255] width 68 height 9
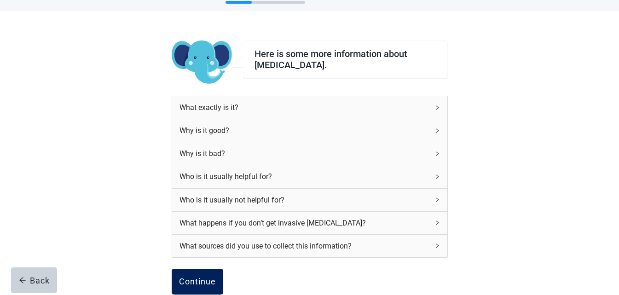
click at [209, 279] on div "Continue" at bounding box center [197, 281] width 37 height 9
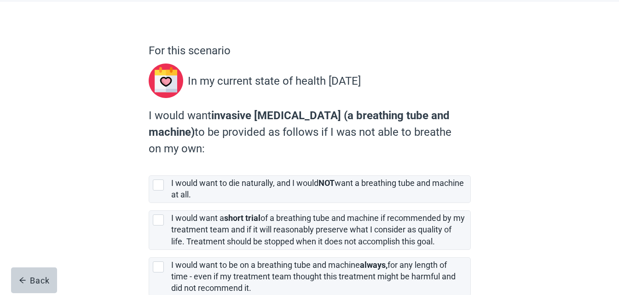
scroll to position [92, 0]
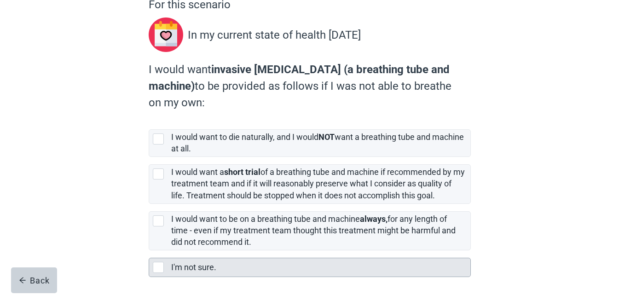
click at [158, 268] on div "I'm not sure., checkbox, not selected" at bounding box center [158, 267] width 11 height 11
click at [149, 251] on input "I'm not sure." at bounding box center [149, 250] width 0 height 0
checkbox input "true"
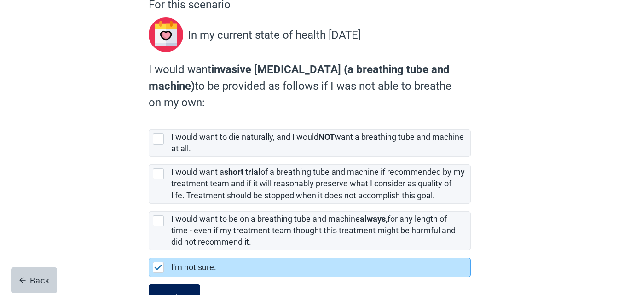
click at [179, 290] on button "Continue" at bounding box center [175, 297] width 52 height 26
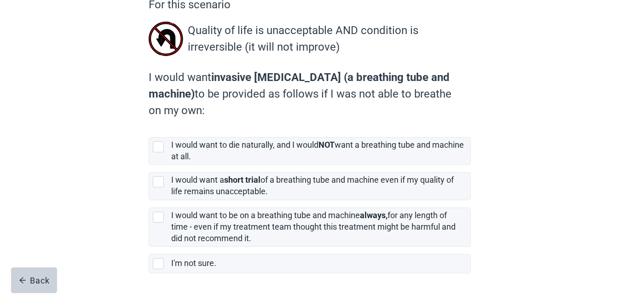
scroll to position [124, 0]
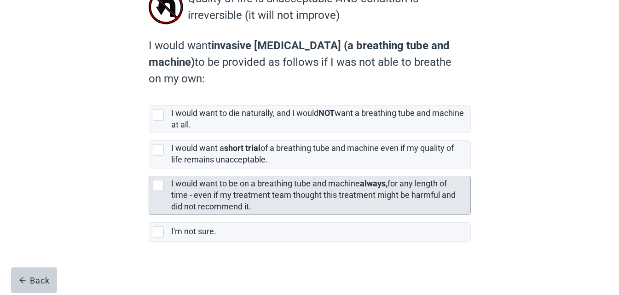
click at [163, 185] on div "[object Object], checkbox, not selected" at bounding box center [158, 185] width 11 height 11
click at [149, 169] on input "I would want to be on a breathing tube and machine always, for any length of ti…" at bounding box center [149, 168] width 0 height 0
checkbox input "true"
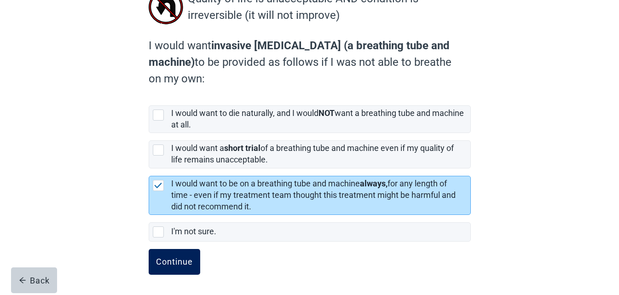
click at [173, 261] on div "Continue" at bounding box center [174, 261] width 37 height 9
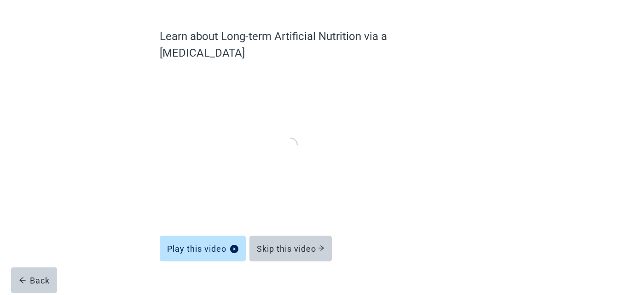
scroll to position [60, 0]
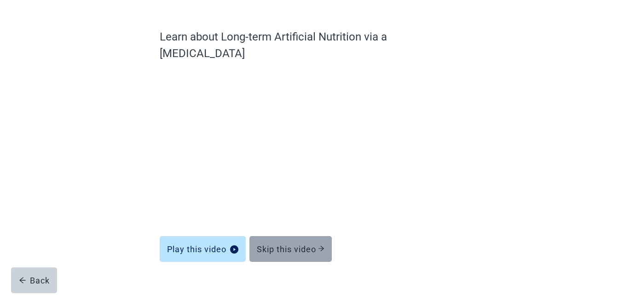
click at [315, 241] on button "Skip this video" at bounding box center [290, 249] width 82 height 26
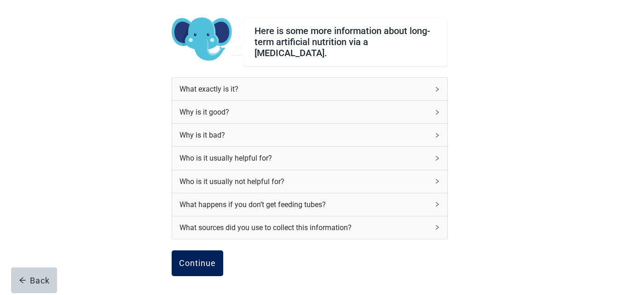
click at [202, 259] on div "Continue" at bounding box center [197, 263] width 37 height 9
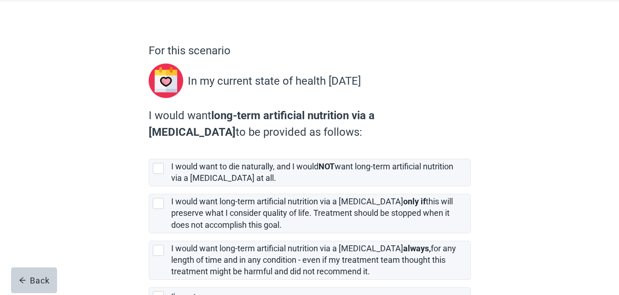
scroll to position [92, 0]
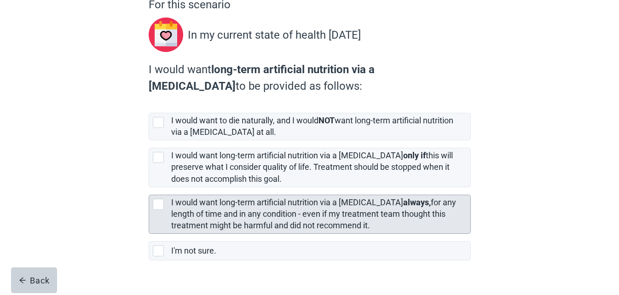
click at [159, 208] on div "[object Object], checkbox, not selected" at bounding box center [158, 204] width 11 height 11
click at [149, 188] on input "I would want long-term artificial nutrition via a [MEDICAL_DATA] always, for an…" at bounding box center [149, 187] width 0 height 0
checkbox input "true"
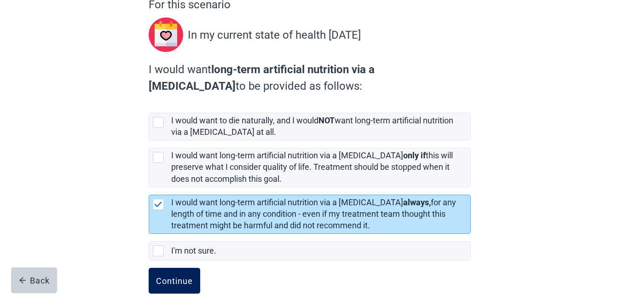
click at [187, 283] on div "Continue" at bounding box center [174, 280] width 37 height 9
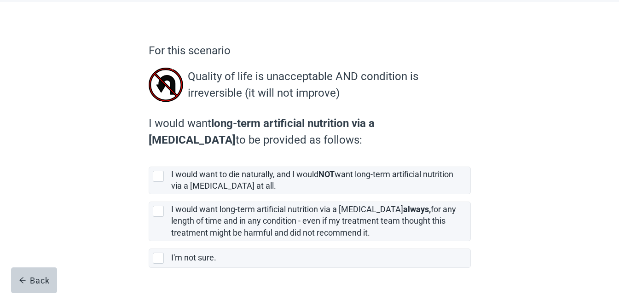
scroll to position [72, 0]
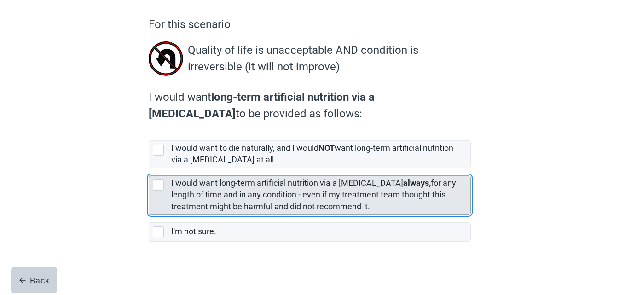
click at [160, 190] on div "[object Object], checkbox, not selected" at bounding box center [158, 184] width 11 height 11
click at [149, 168] on input "I would want long-term artificial nutrition via a [MEDICAL_DATA] always, for an…" at bounding box center [149, 168] width 0 height 0
checkbox input "true"
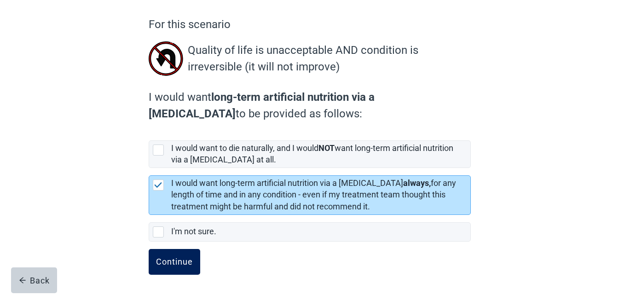
click at [166, 261] on div "Continue" at bounding box center [174, 261] width 37 height 9
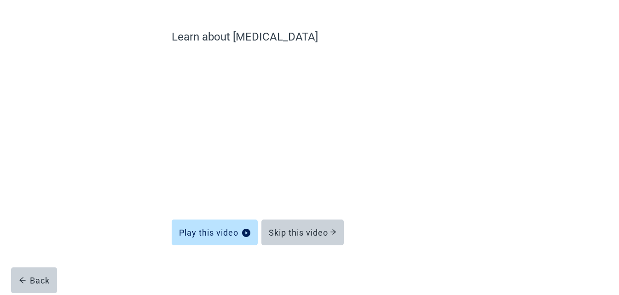
scroll to position [60, 0]
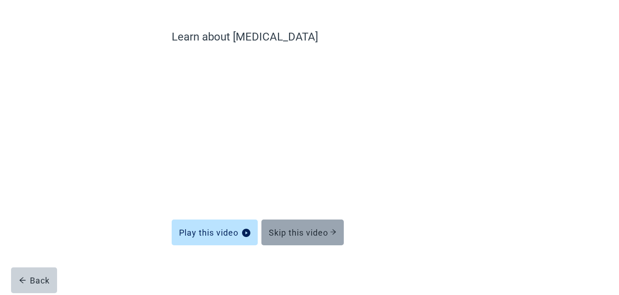
click at [304, 236] on div "Skip this video" at bounding box center [303, 232] width 68 height 9
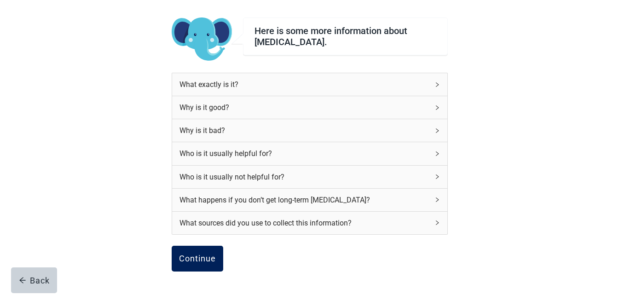
click at [202, 255] on div "Continue" at bounding box center [197, 258] width 37 height 9
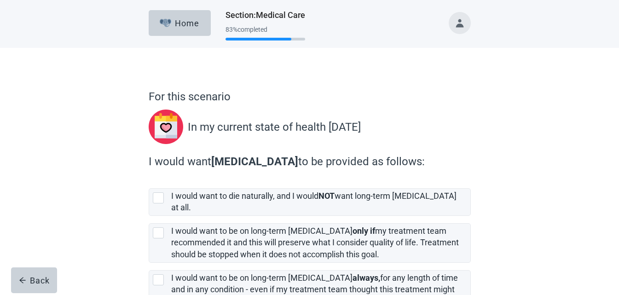
scroll to position [46, 0]
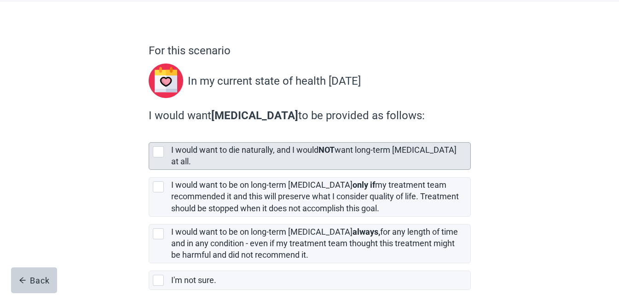
click at [161, 153] on div "[object Object], checkbox, not selected" at bounding box center [158, 151] width 11 height 11
click at [149, 135] on input "I would want to die naturally, and I would NOT want long-term [MEDICAL_DATA] at…" at bounding box center [149, 135] width 0 height 0
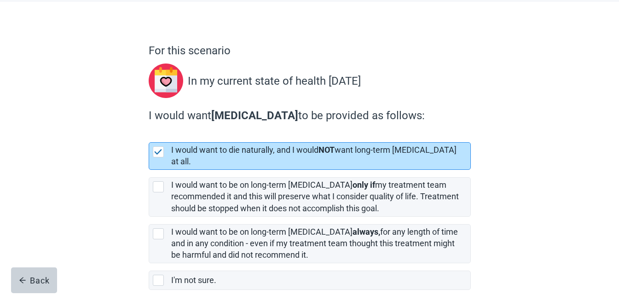
click at [156, 154] on img "[object Object], checkbox, selected" at bounding box center [158, 152] width 8 height 6
click at [149, 135] on input "I would want to die naturally, and I would NOT want long-term [MEDICAL_DATA] at…" at bounding box center [149, 135] width 0 height 0
checkbox input "true"
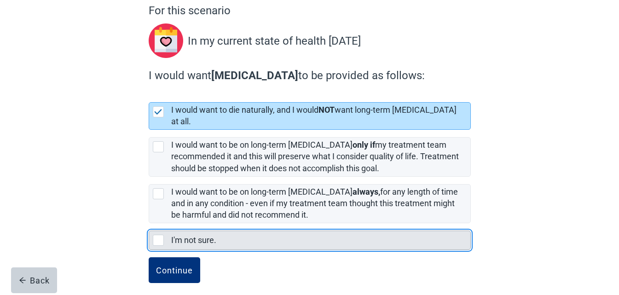
click at [158, 235] on div "I'm not sure., checkbox, not selected" at bounding box center [158, 240] width 11 height 11
click at [149, 224] on input "I'm not sure." at bounding box center [149, 223] width 0 height 0
checkbox input "true"
checkbox input "false"
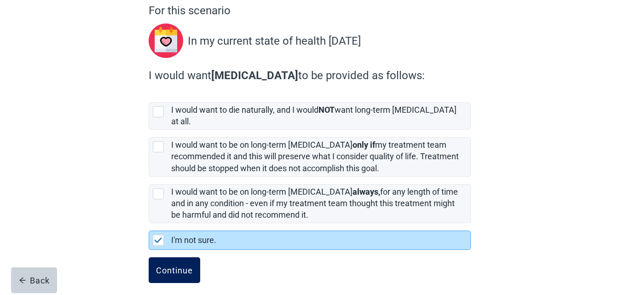
click at [173, 266] on div "Continue" at bounding box center [174, 270] width 37 height 9
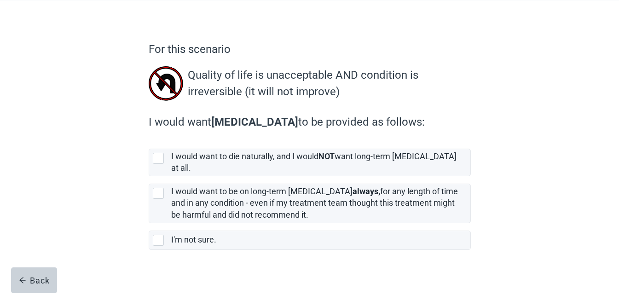
scroll to position [47, 0]
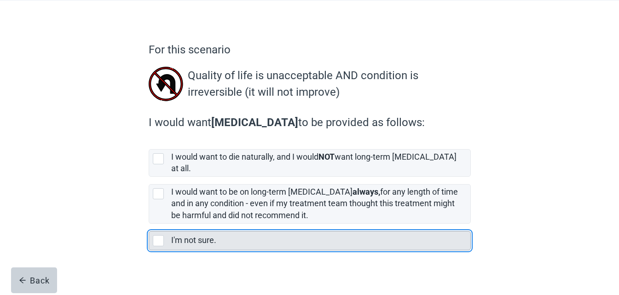
click at [156, 235] on div "I'm not sure., checkbox, not selected" at bounding box center [158, 240] width 11 height 11
click at [149, 224] on input "I'm not sure." at bounding box center [149, 224] width 0 height 0
checkbox input "true"
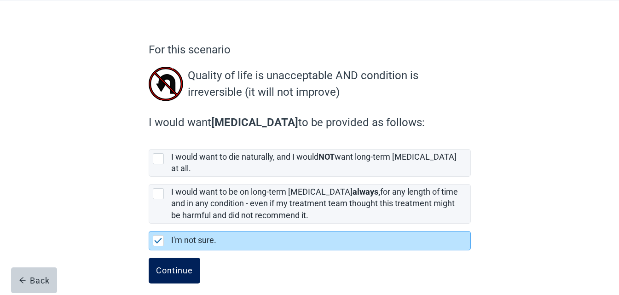
click at [183, 266] on div "Continue" at bounding box center [174, 270] width 37 height 9
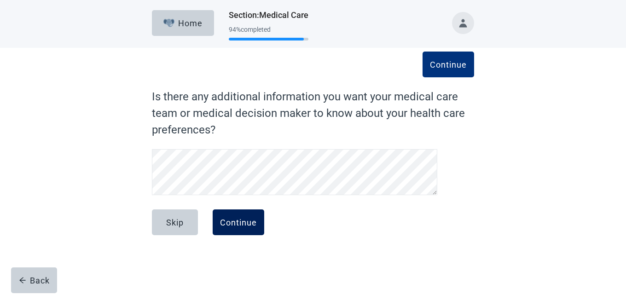
click at [241, 223] on div "Continue" at bounding box center [238, 222] width 37 height 9
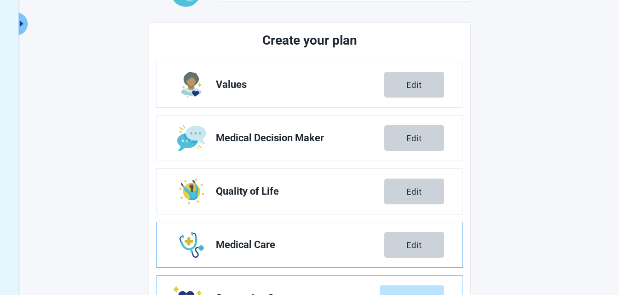
scroll to position [184, 0]
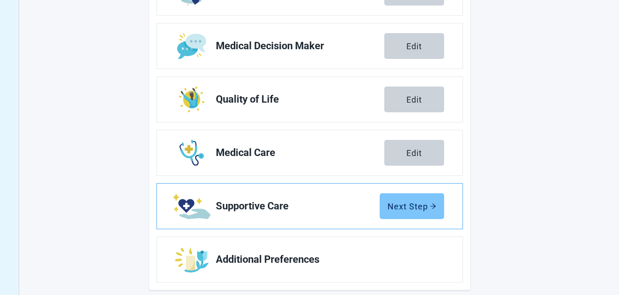
click at [412, 207] on div "Next Step" at bounding box center [411, 206] width 49 height 9
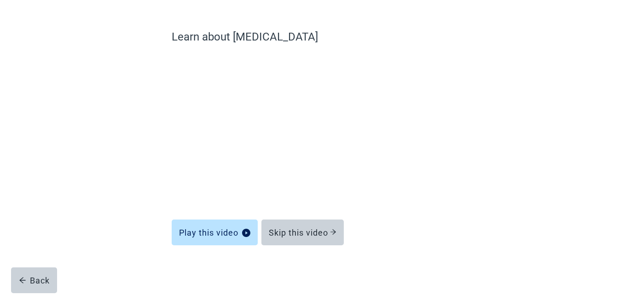
scroll to position [60, 0]
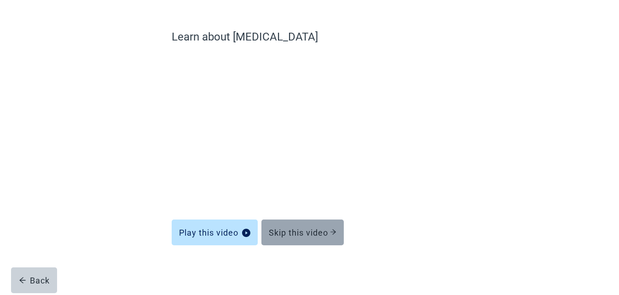
click at [302, 231] on div "Skip this video" at bounding box center [303, 232] width 68 height 9
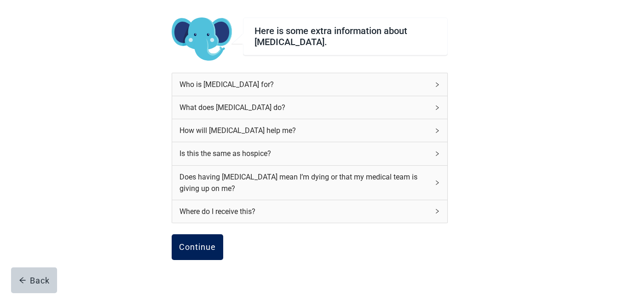
click at [205, 252] on button "Continue" at bounding box center [198, 247] width 52 height 26
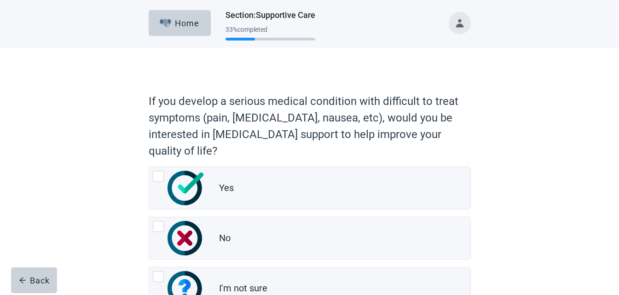
scroll to position [46, 0]
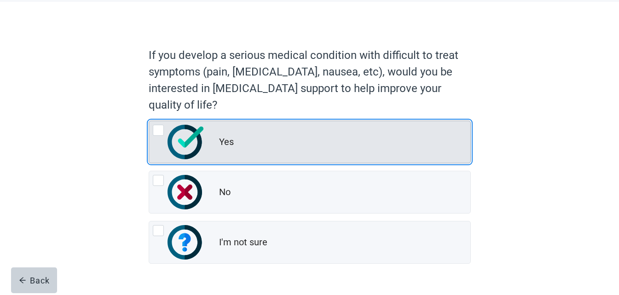
click at [158, 128] on div "Yes, radio button, not checked" at bounding box center [158, 130] width 11 height 11
click at [149, 121] on input "Yes" at bounding box center [149, 121] width 0 height 0
radio input "true"
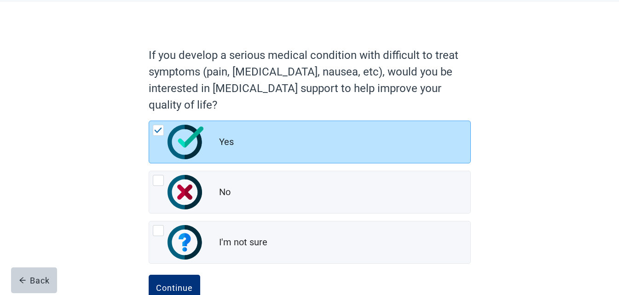
scroll to position [72, 0]
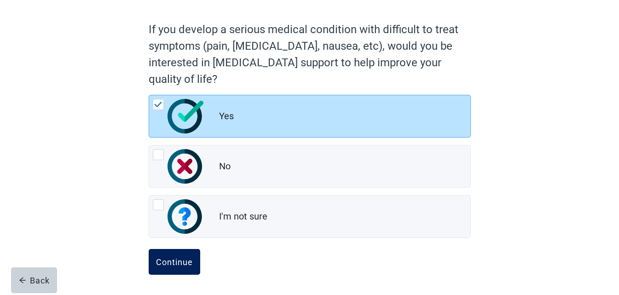
click at [165, 258] on div "Continue" at bounding box center [174, 261] width 37 height 9
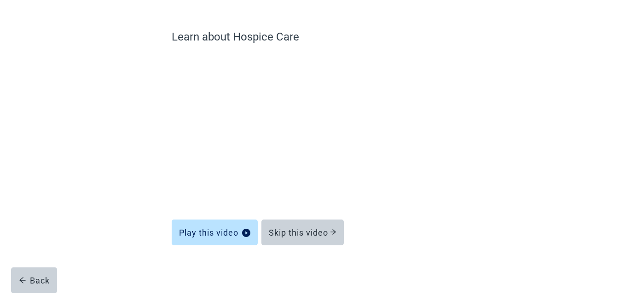
scroll to position [60, 0]
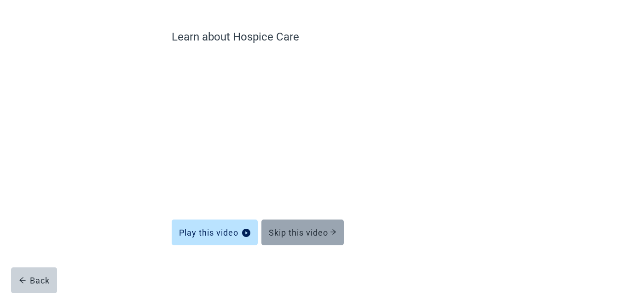
click at [297, 233] on div "Skip this video" at bounding box center [303, 232] width 68 height 9
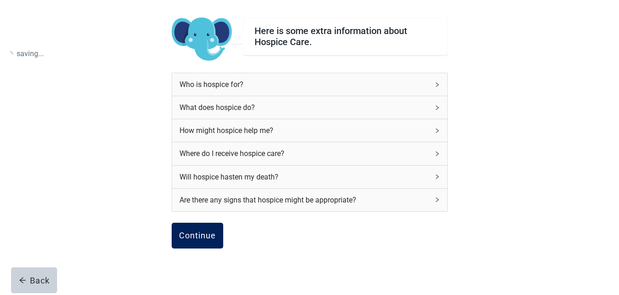
click at [209, 239] on div "Continue" at bounding box center [197, 235] width 37 height 9
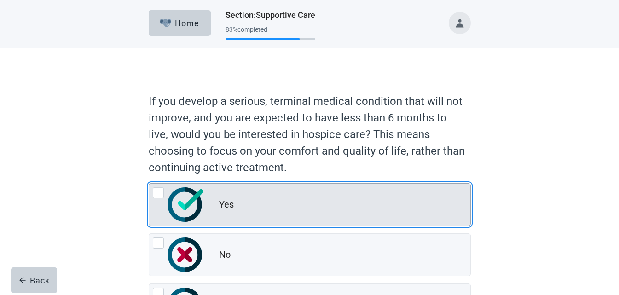
click at [158, 192] on div "Yes, radio button, not checked" at bounding box center [158, 192] width 11 height 11
click at [149, 184] on input "Yes" at bounding box center [149, 183] width 0 height 0
radio input "true"
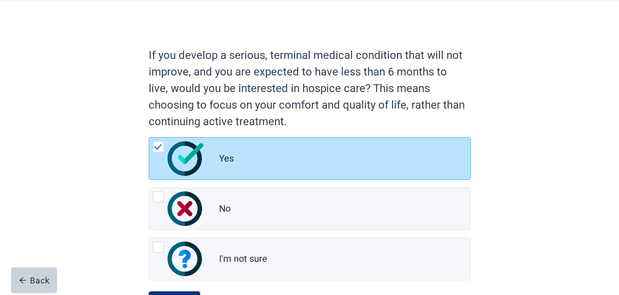
scroll to position [88, 0]
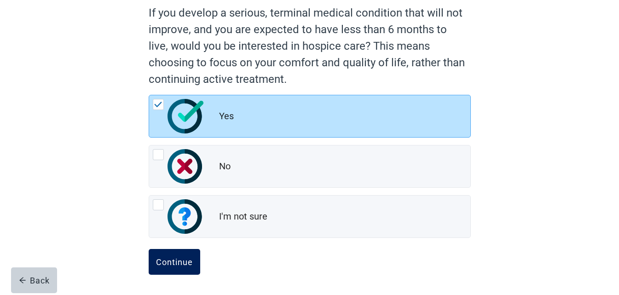
click at [163, 260] on div "Continue" at bounding box center [174, 261] width 37 height 9
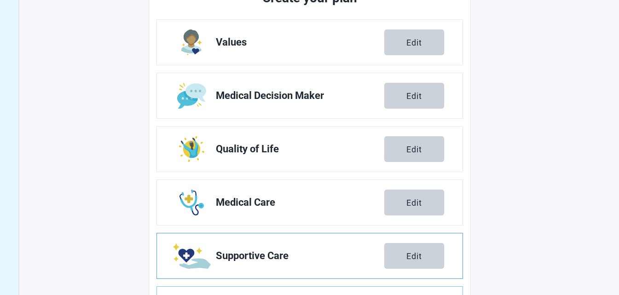
scroll to position [180, 0]
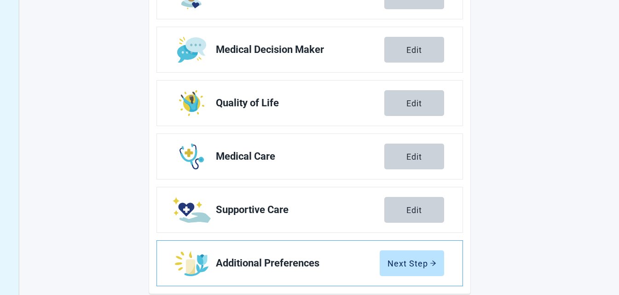
click at [290, 268] on span "Additional Preferences" at bounding box center [298, 263] width 164 height 11
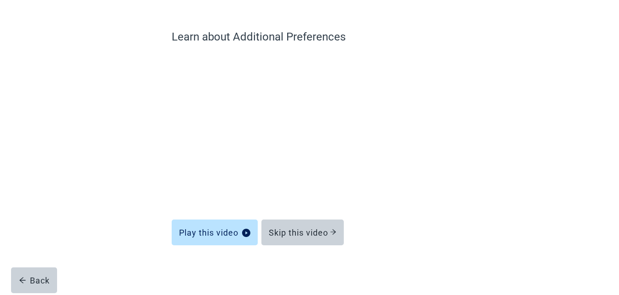
scroll to position [60, 0]
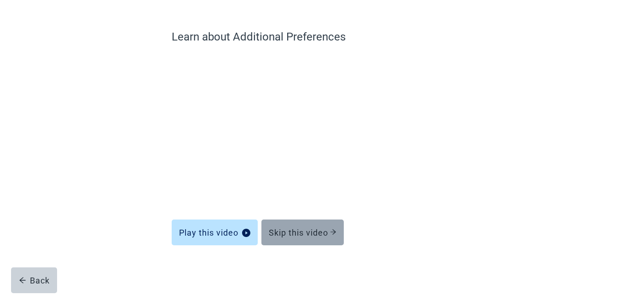
click at [311, 233] on div "Skip this video" at bounding box center [303, 232] width 68 height 9
click at [310, 232] on div "Skip this video" at bounding box center [303, 232] width 68 height 9
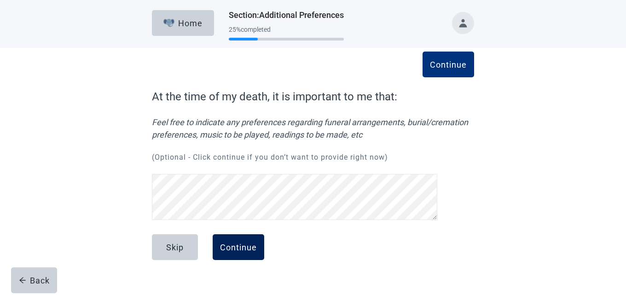
click at [252, 244] on div "Continue" at bounding box center [238, 247] width 37 height 9
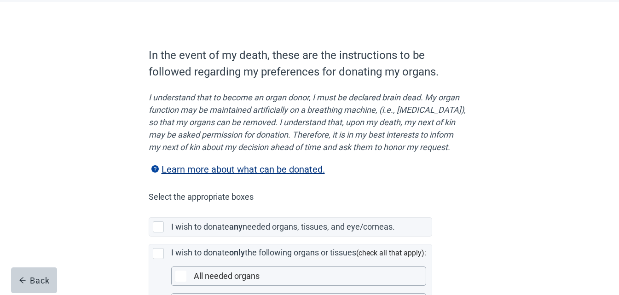
scroll to position [92, 0]
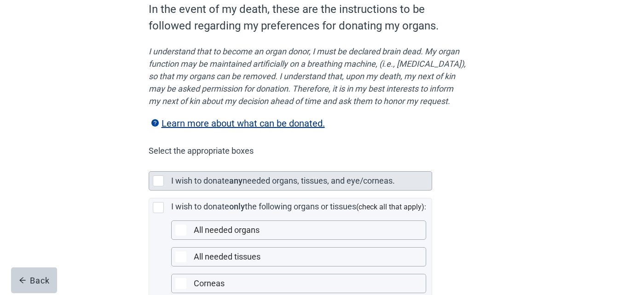
click at [158, 186] on div "Main content" at bounding box center [158, 180] width 11 height 11
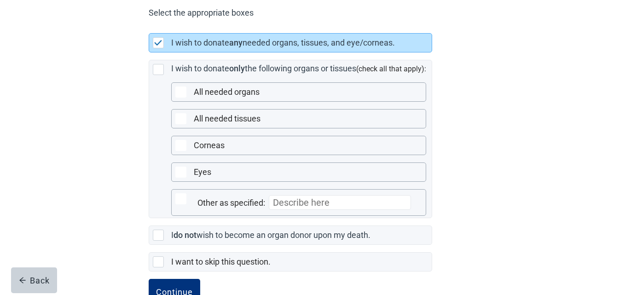
scroll to position [272, 0]
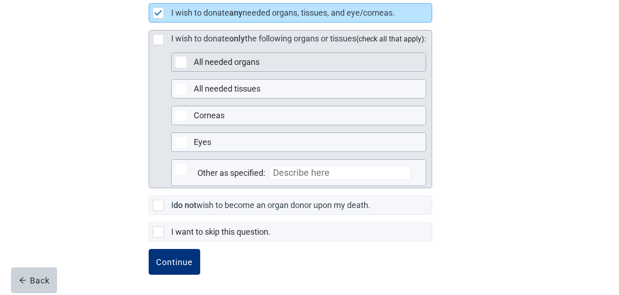
click at [183, 64] on div "Main content" at bounding box center [180, 62] width 11 height 11
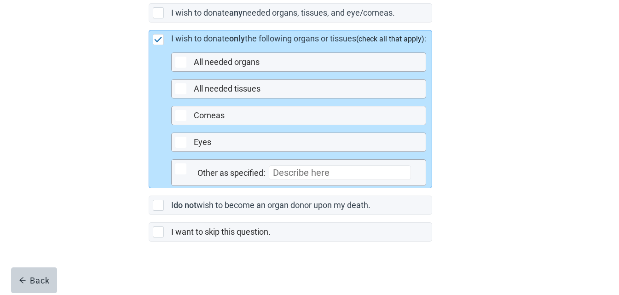
click at [156, 41] on img "Main content" at bounding box center [158, 40] width 8 height 6
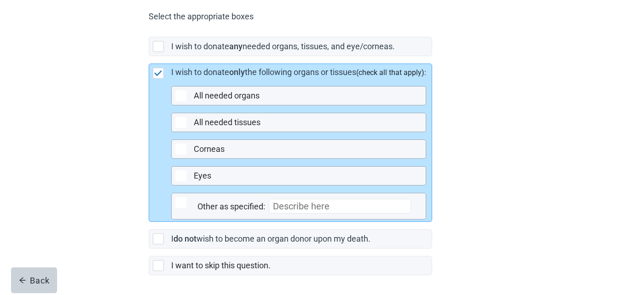
scroll to position [180, 0]
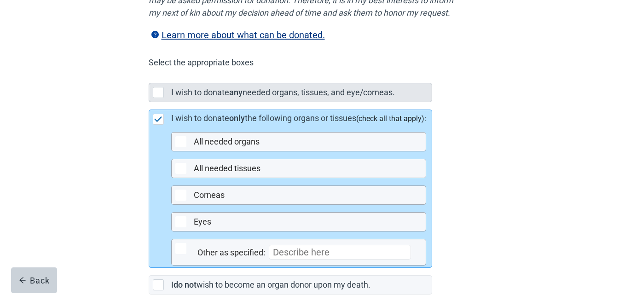
click at [159, 98] on div "Main content" at bounding box center [158, 92] width 11 height 11
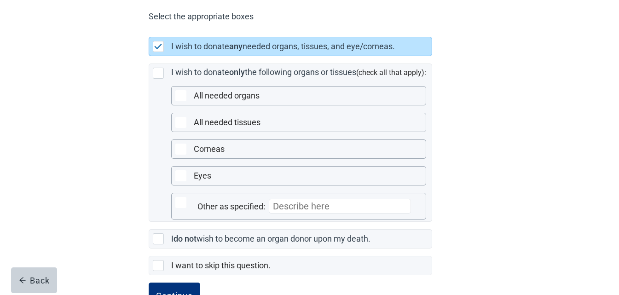
scroll to position [272, 0]
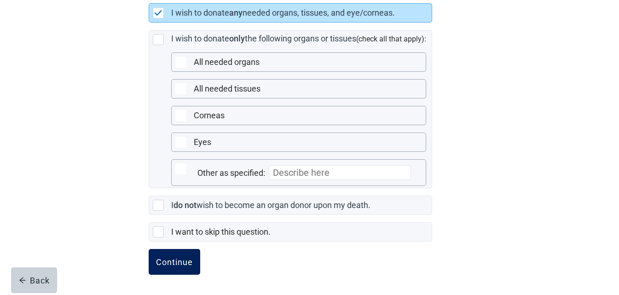
click at [171, 268] on button "Continue" at bounding box center [175, 262] width 52 height 26
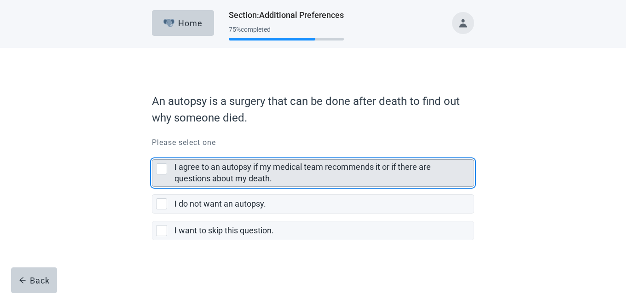
click at [162, 168] on div "I agree to an autopsy if my medical team recommends it or if there are question…" at bounding box center [161, 168] width 11 height 11
click at [152, 152] on input "I agree to an autopsy if my medical team recommends it or if there are question…" at bounding box center [152, 152] width 0 height 0
checkbox input "true"
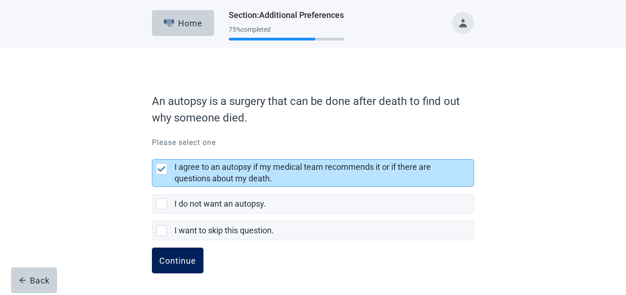
click at [182, 260] on div "Continue" at bounding box center [177, 260] width 37 height 9
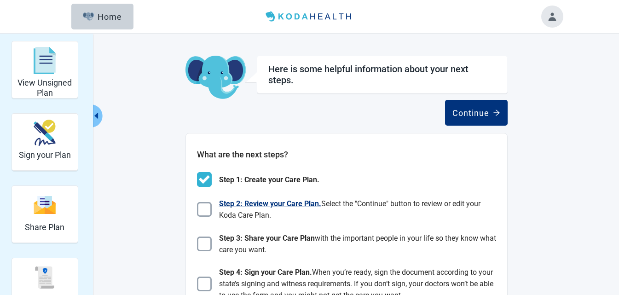
click at [203, 214] on img "Main content" at bounding box center [204, 209] width 15 height 15
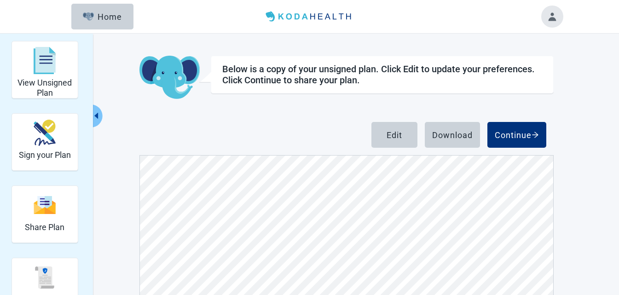
scroll to position [184, 0]
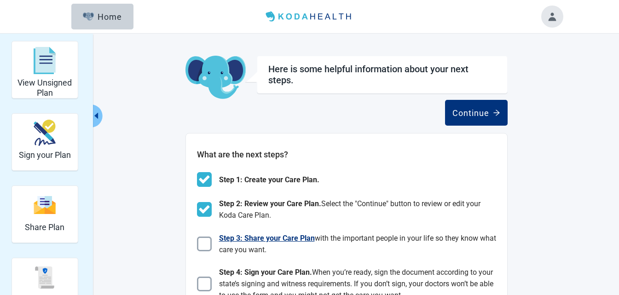
click at [199, 245] on img "Main content" at bounding box center [204, 244] width 15 height 15
click at [204, 151] on h2 "What are the next steps?" at bounding box center [346, 154] width 299 height 13
click at [202, 242] on img "Main content" at bounding box center [204, 244] width 15 height 15
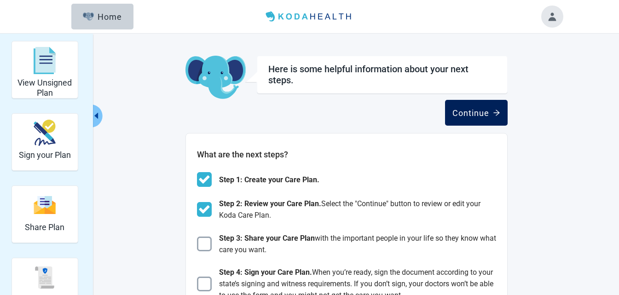
click at [478, 112] on div "Continue" at bounding box center [476, 112] width 48 height 9
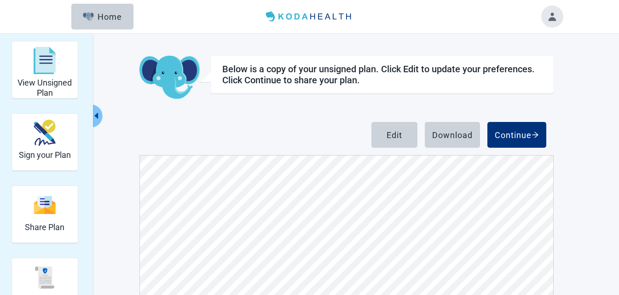
scroll to position [782, 0]
click at [513, 131] on div "Continue" at bounding box center [517, 134] width 44 height 9
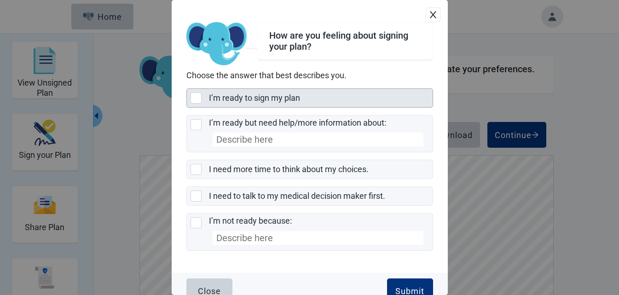
click at [197, 98] on div "I’m ready to sign my plan, checkbox, not selected" at bounding box center [196, 97] width 11 height 11
click at [187, 89] on input "I’m ready to sign my plan" at bounding box center [186, 88] width 0 height 0
checkbox input "true"
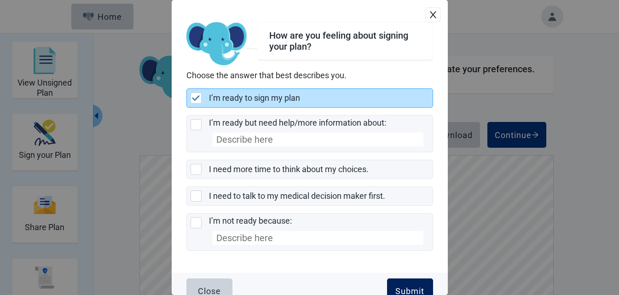
click at [407, 289] on div "Submit" at bounding box center [409, 291] width 29 height 9
